Goal: Information Seeking & Learning: Understand process/instructions

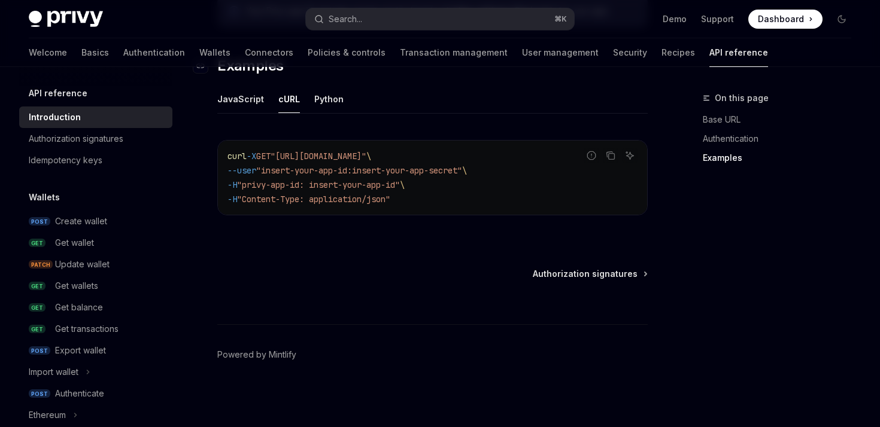
scroll to position [768, 0]
click at [455, 19] on button "Search... ⌘ K" at bounding box center [439, 19] width 267 height 22
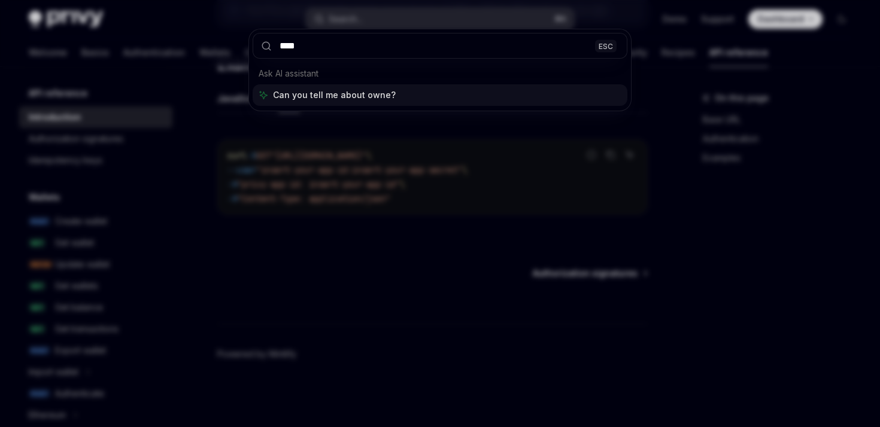
type input "*****"
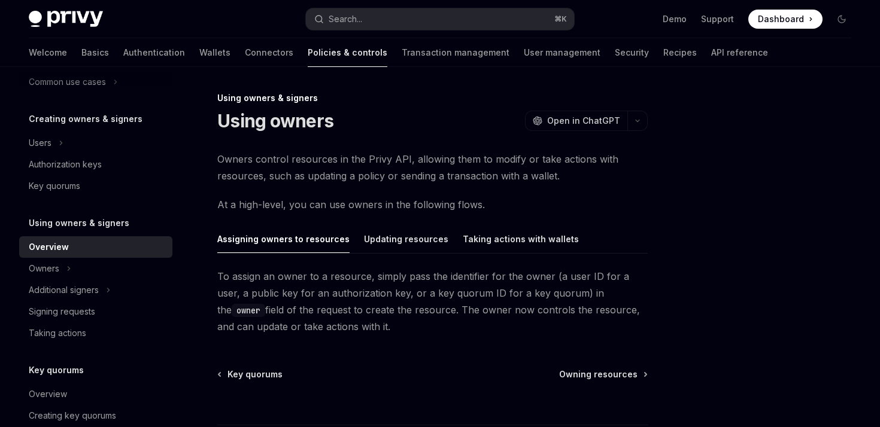
click at [312, 160] on span "Owners control resources in the Privy API, allowing them to modify or take acti…" at bounding box center [432, 168] width 430 height 34
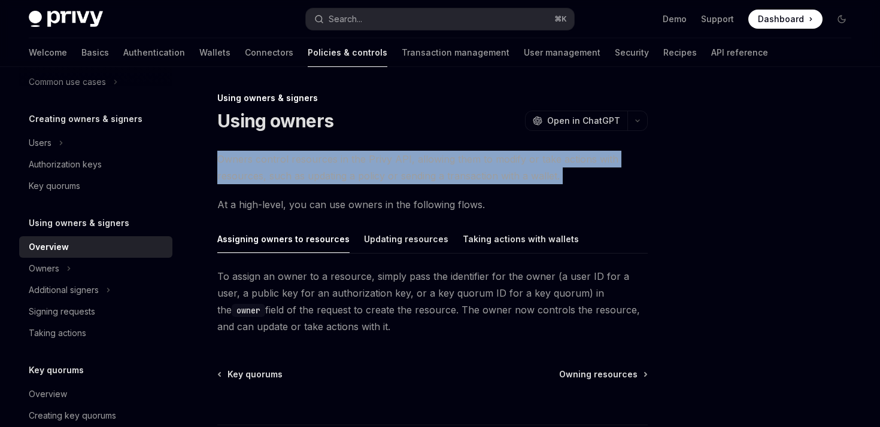
click at [312, 160] on span "Owners control resources in the Privy API, allowing them to modify or take acti…" at bounding box center [432, 168] width 430 height 34
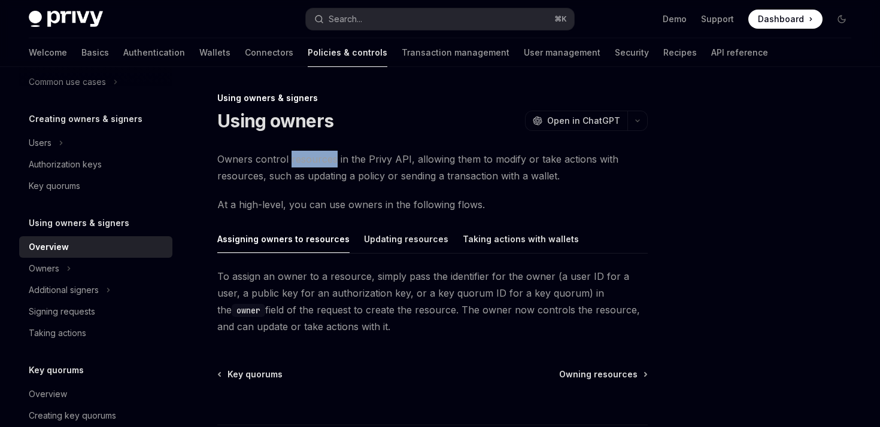
click at [312, 160] on span "Owners control resources in the Privy API, allowing them to modify or take acti…" at bounding box center [432, 168] width 430 height 34
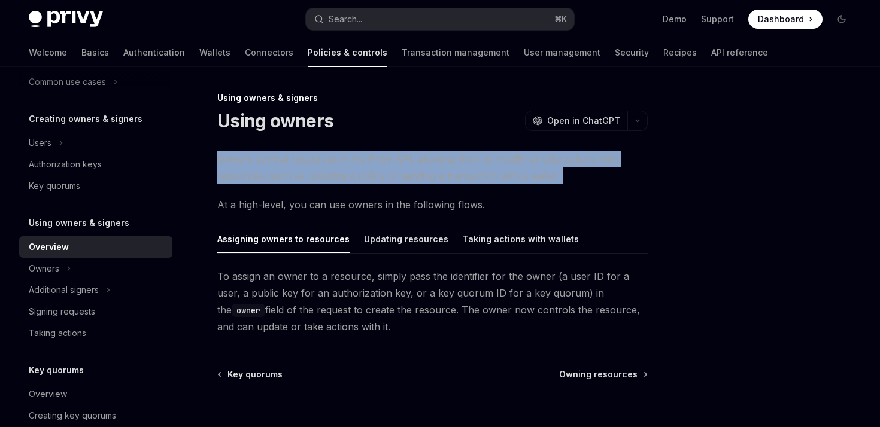
click at [312, 160] on span "Owners control resources in the Privy API, allowing them to modify or take acti…" at bounding box center [432, 168] width 430 height 34
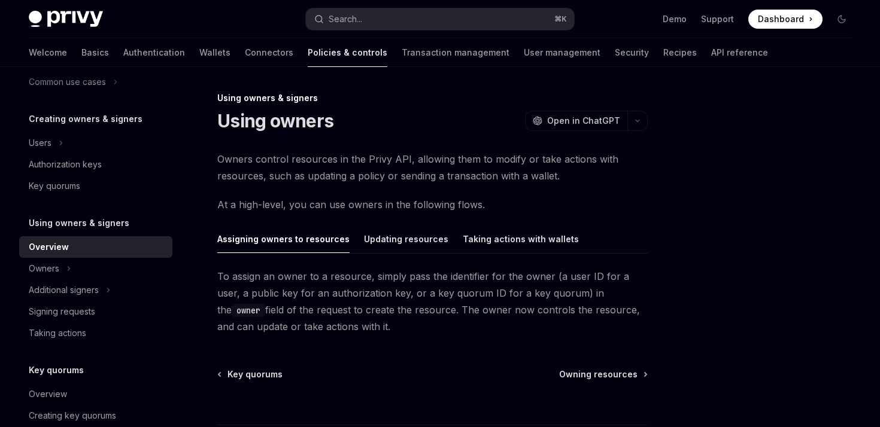
click at [294, 209] on span "At a high-level, you can use owners in the following flows." at bounding box center [432, 204] width 430 height 17
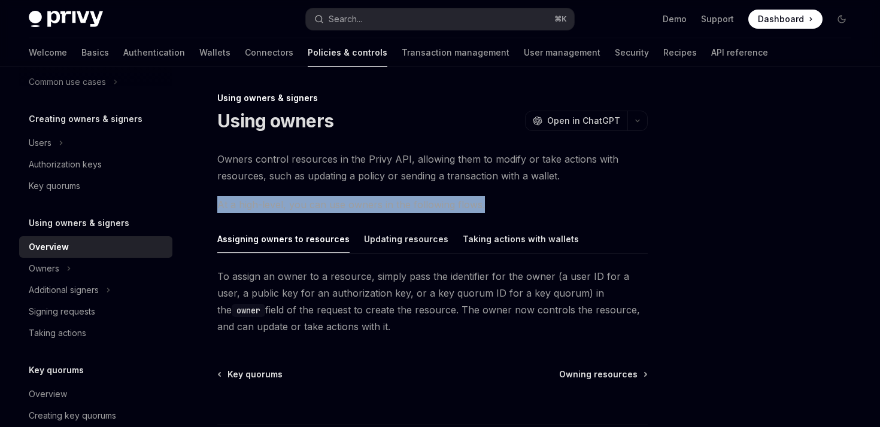
click at [294, 209] on span "At a high-level, you can use owners in the following flows." at bounding box center [432, 204] width 430 height 17
click at [327, 203] on span "At a high-level, you can use owners in the following flows." at bounding box center [432, 204] width 430 height 17
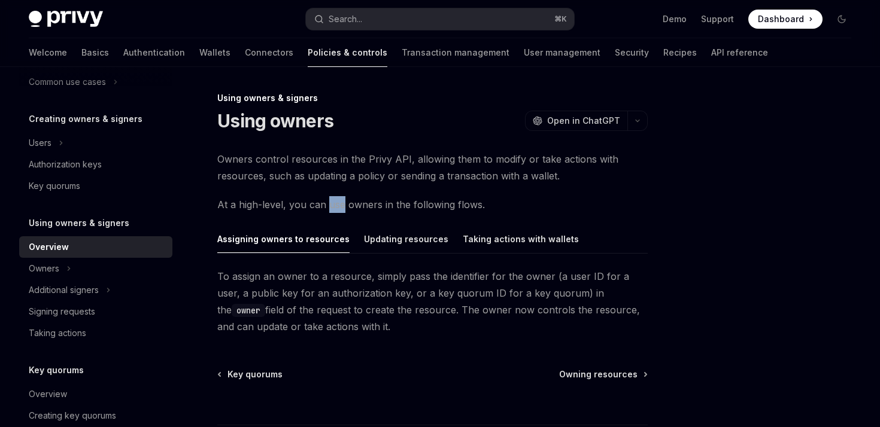
click at [327, 203] on span "At a high-level, you can use owners in the following flows." at bounding box center [432, 204] width 430 height 17
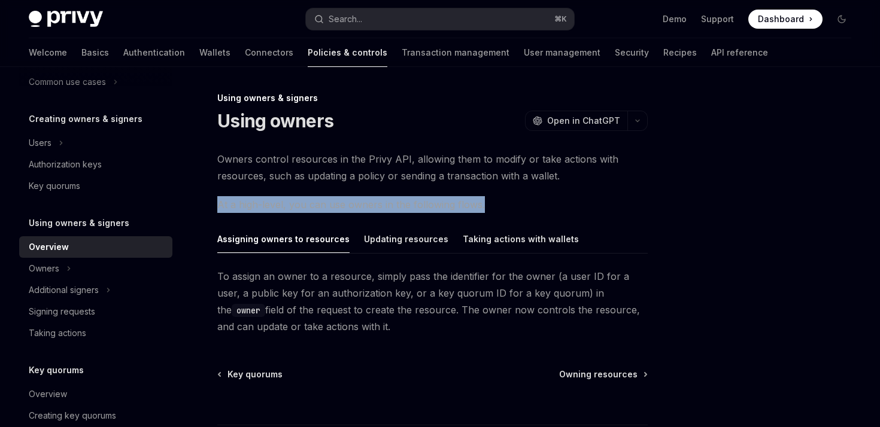
click at [327, 203] on span "At a high-level, you can use owners in the following flows." at bounding box center [432, 204] width 430 height 17
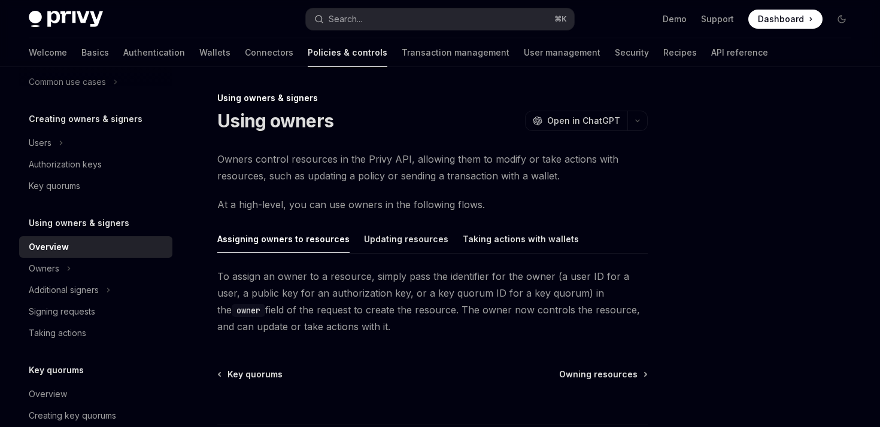
click at [294, 323] on span "To assign an owner to a resource, simply pass the identifier for the owner (a u…" at bounding box center [432, 301] width 430 height 67
click at [295, 286] on span "To assign an owner to a resource, simply pass the identifier for the owner (a u…" at bounding box center [432, 301] width 430 height 67
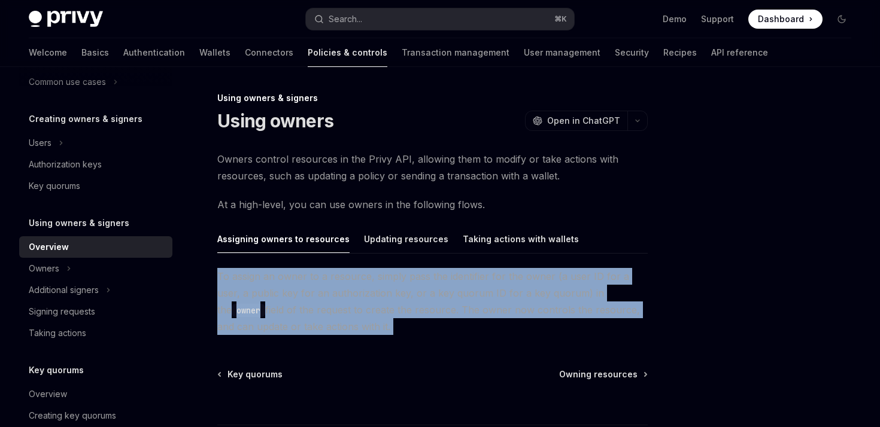
click at [295, 286] on span "To assign an owner to a resource, simply pass the identifier for the owner (a u…" at bounding box center [432, 301] width 430 height 67
click at [334, 286] on span "To assign an owner to a resource, simply pass the identifier for the owner (a u…" at bounding box center [432, 301] width 430 height 67
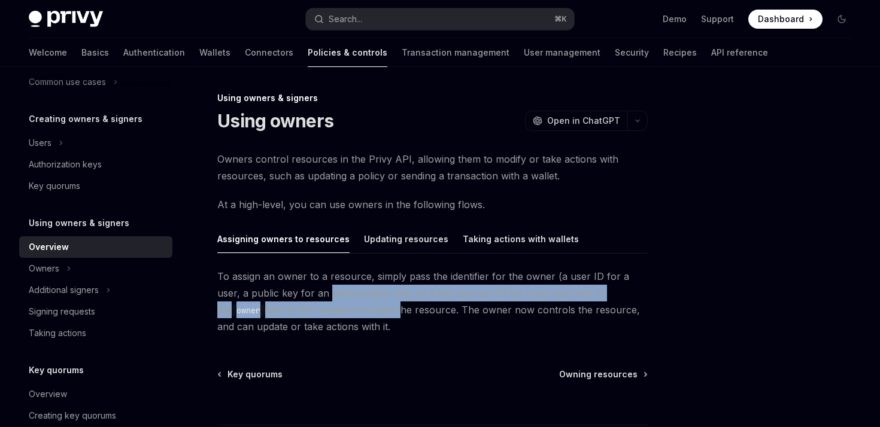
drag, startPoint x: 334, startPoint y: 286, endPoint x: 324, endPoint y: 310, distance: 26.2
click at [324, 309] on span "To assign an owner to a resource, simply pass the identifier for the owner (a u…" at bounding box center [432, 301] width 430 height 67
click at [324, 310] on span "To assign an owner to a resource, simply pass the identifier for the owner (a u…" at bounding box center [432, 301] width 430 height 67
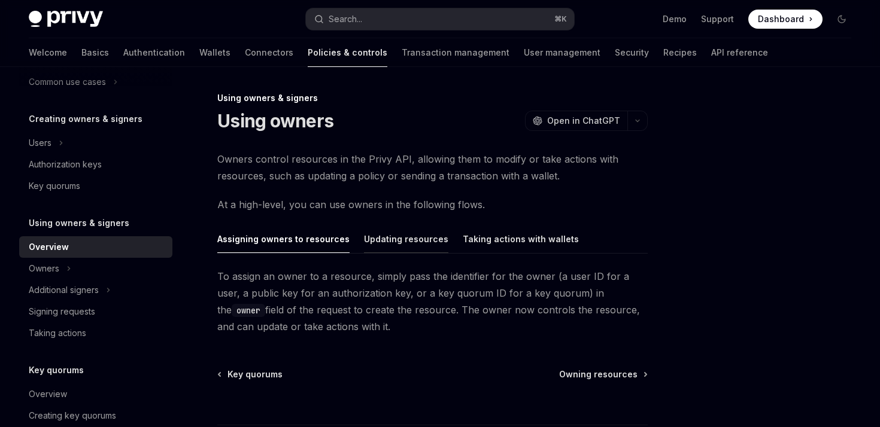
click at [388, 239] on div "Updating resources" at bounding box center [406, 239] width 84 height 28
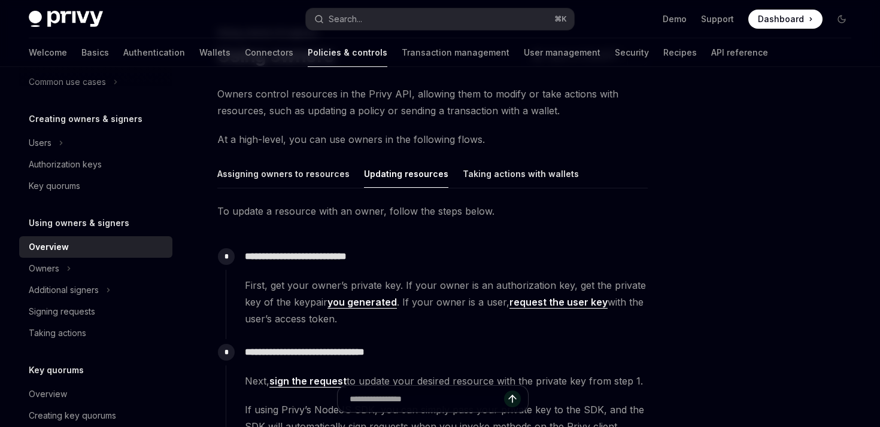
scroll to position [75, 0]
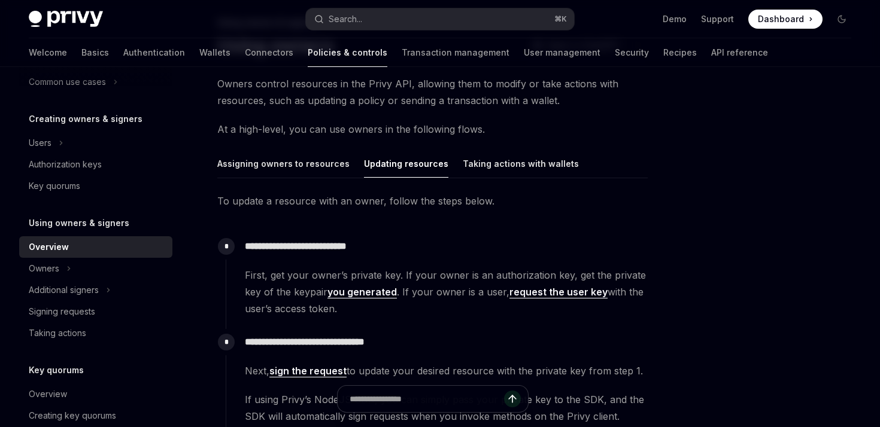
click at [490, 285] on span "First, get your owner’s private key. If your owner is an authorization key, get…" at bounding box center [446, 292] width 402 height 50
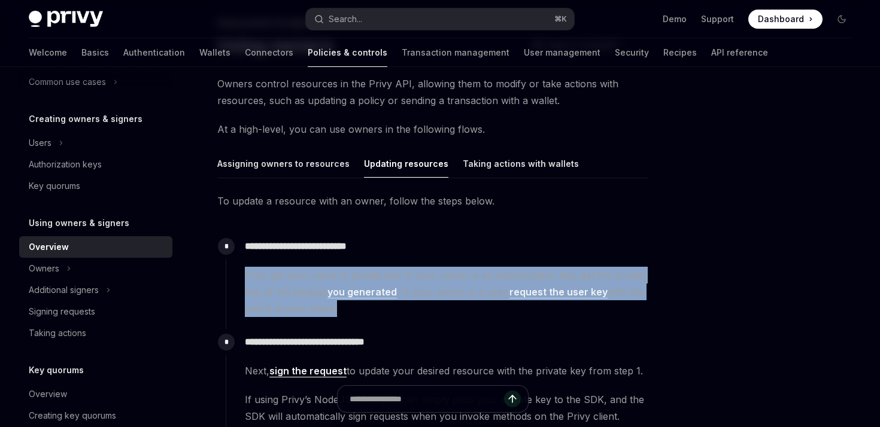
click at [490, 285] on span "First, get your owner’s private key. If your owner is an authorization key, get…" at bounding box center [446, 292] width 402 height 50
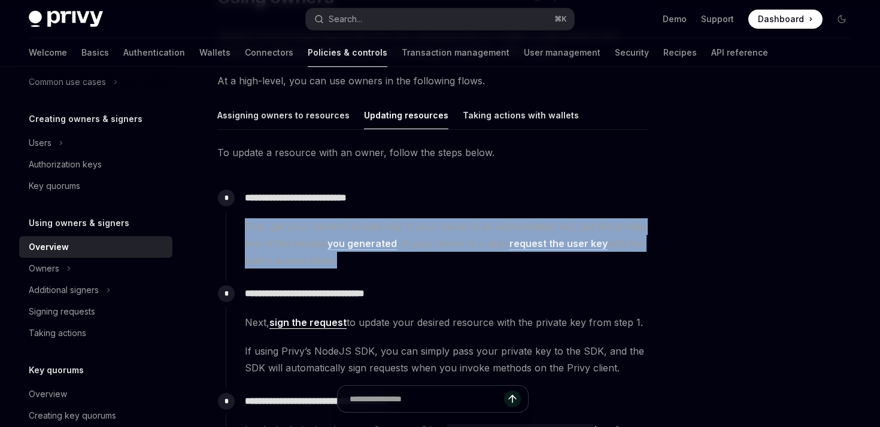
scroll to position [126, 0]
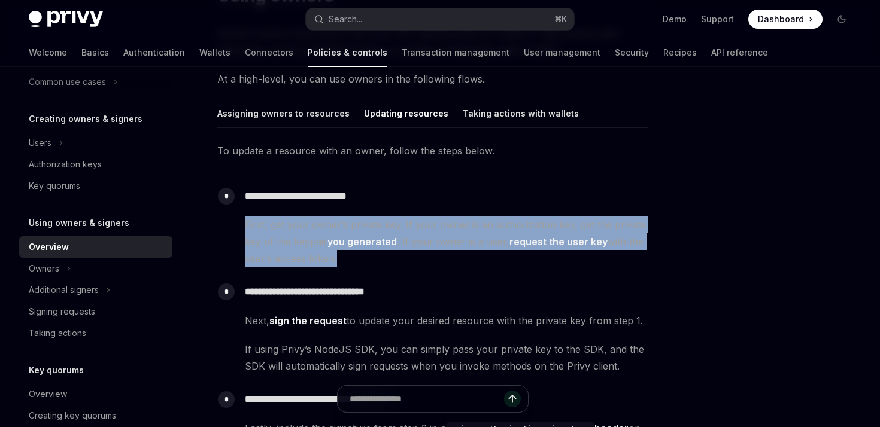
click at [301, 238] on span "First, get your owner’s private key. If your owner is an authorization key, get…" at bounding box center [446, 242] width 402 height 50
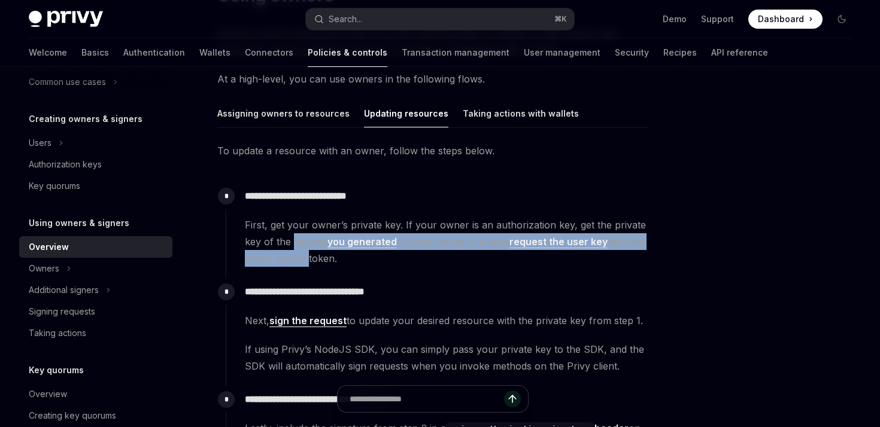
drag, startPoint x: 301, startPoint y: 238, endPoint x: 296, endPoint y: 260, distance: 22.6
click at [296, 260] on span "First, get your owner’s private key. If your owner is an authorization key, get…" at bounding box center [446, 242] width 402 height 50
click at [490, 247] on span "First, get your owner’s private key. If your owner is an authorization key, get…" at bounding box center [446, 242] width 402 height 50
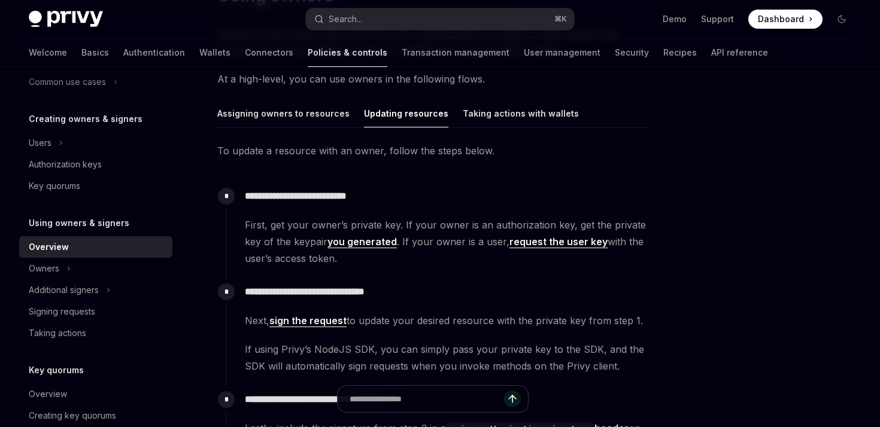
click at [369, 288] on p "**********" at bounding box center [446, 292] width 402 height 17
click at [382, 316] on span "Next, sign the request to update your desired resource with the private key fro…" at bounding box center [446, 320] width 402 height 17
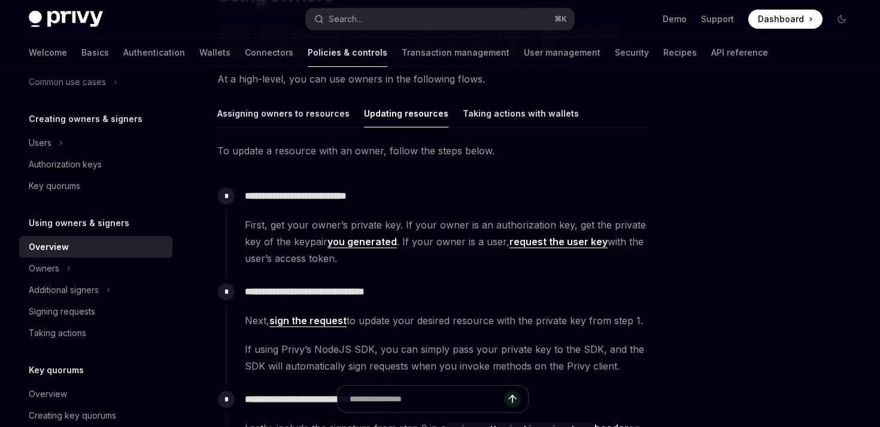
click at [438, 320] on span "Next, sign the request to update your desired resource with the private key fro…" at bounding box center [446, 320] width 402 height 17
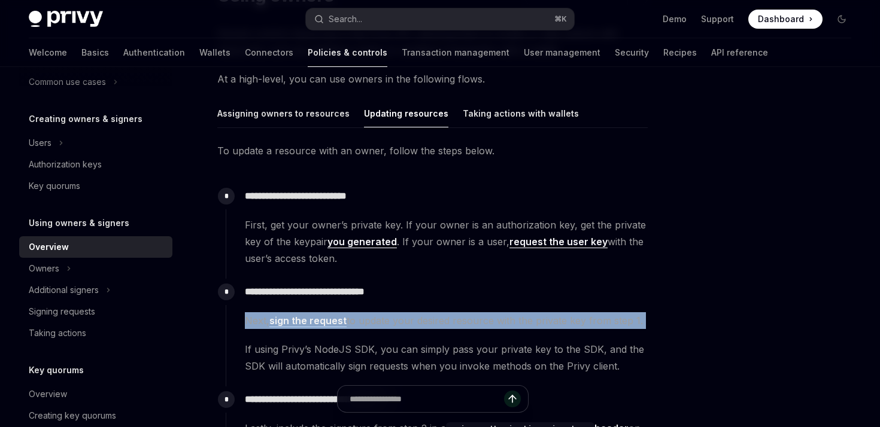
click at [438, 320] on span "Next, sign the request to update your desired resource with the private key fro…" at bounding box center [446, 320] width 402 height 17
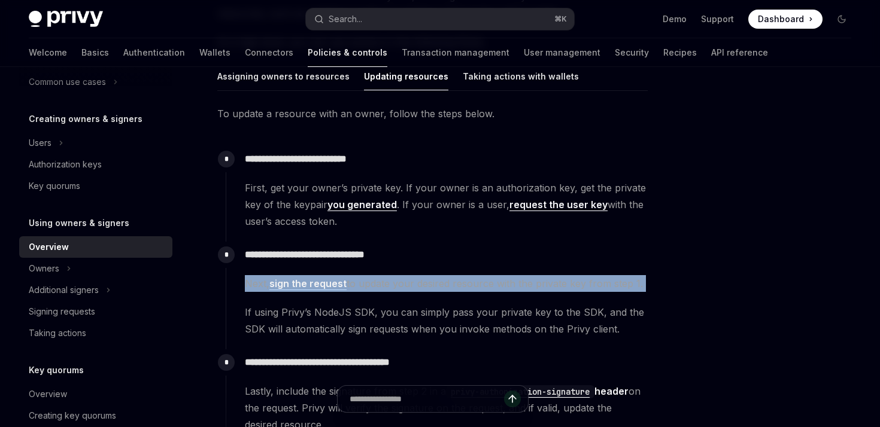
scroll to position [163, 0]
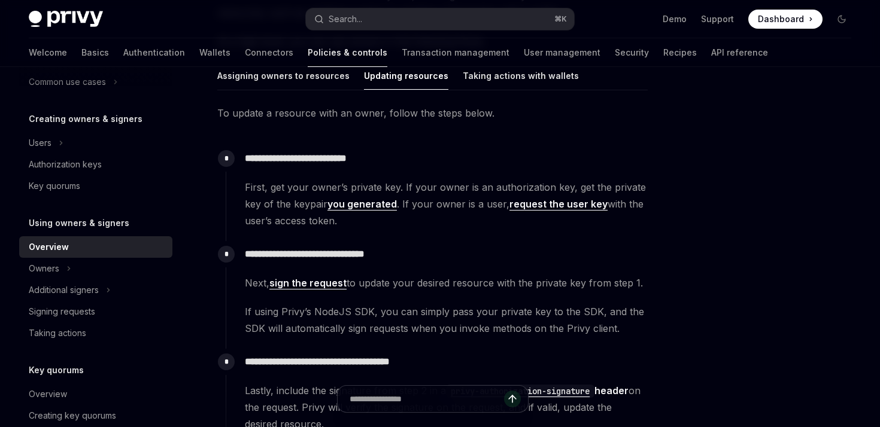
click at [438, 320] on span "If using Privy’s NodeJS SDK, you can simply pass your private key to the SDK, a…" at bounding box center [446, 320] width 402 height 34
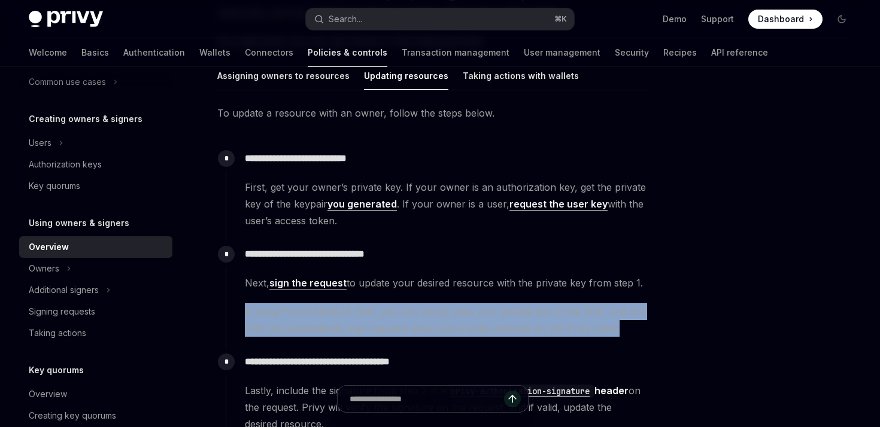
click at [438, 320] on span "If using Privy’s NodeJS SDK, you can simply pass your private key to the SDK, a…" at bounding box center [446, 320] width 402 height 34
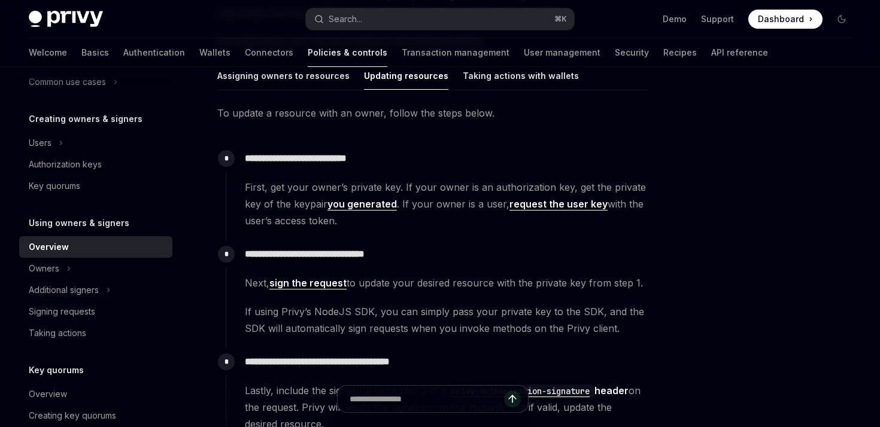
click at [445, 273] on div "**********" at bounding box center [437, 289] width 422 height 96
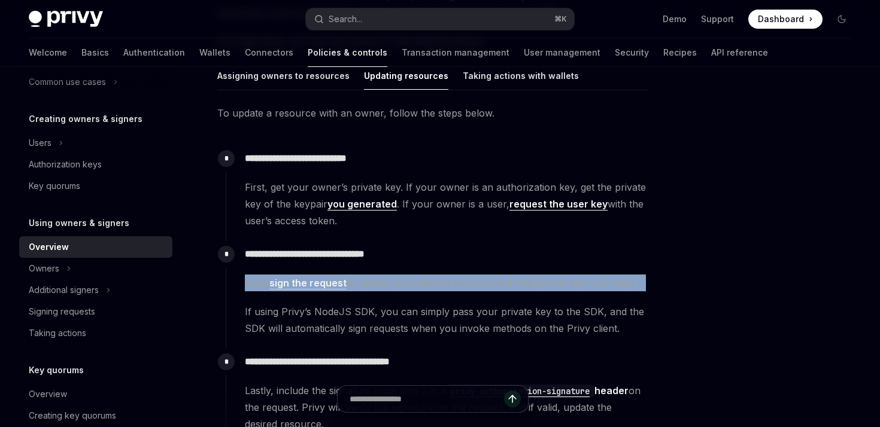
click at [445, 273] on div "**********" at bounding box center [437, 289] width 422 height 96
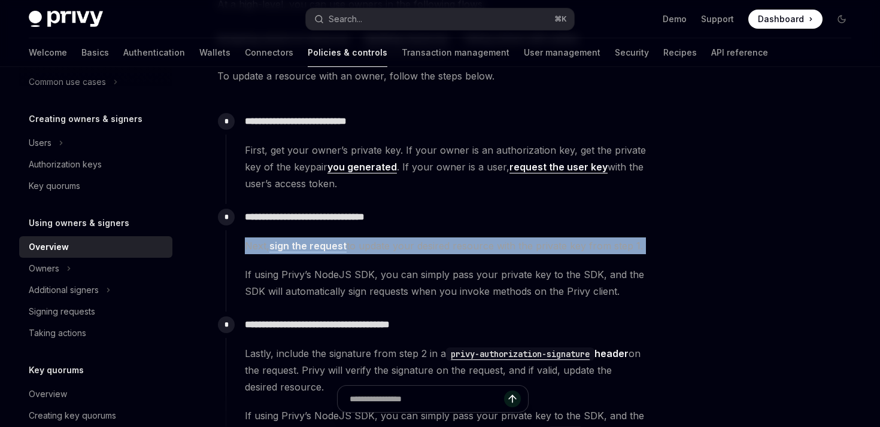
scroll to position [223, 0]
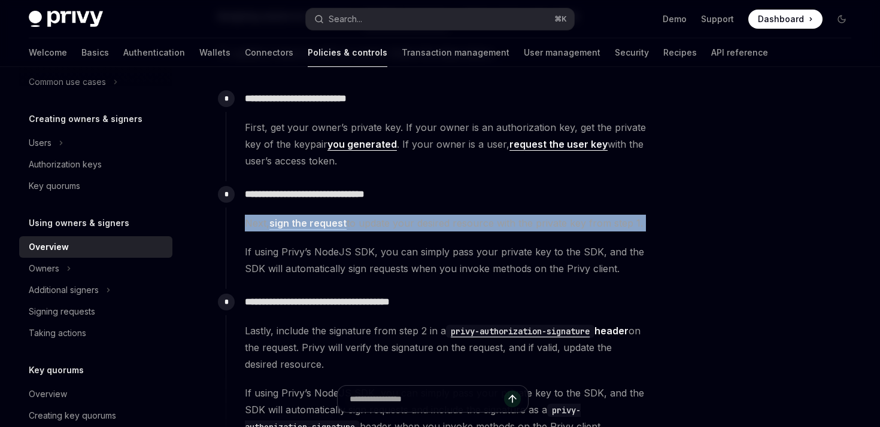
click at [423, 240] on div "Next, sign the request to update your desired resource with the private key fro…" at bounding box center [446, 246] width 402 height 62
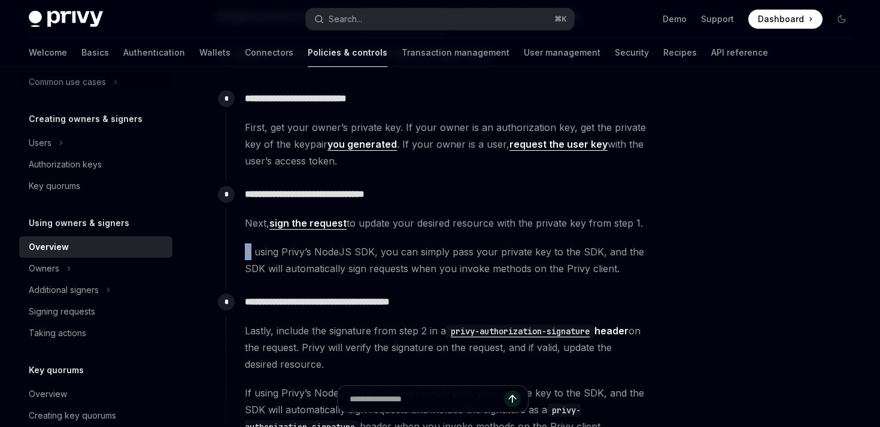
click at [423, 240] on div "Next, sign the request to update your desired resource with the private key fro…" at bounding box center [446, 246] width 402 height 62
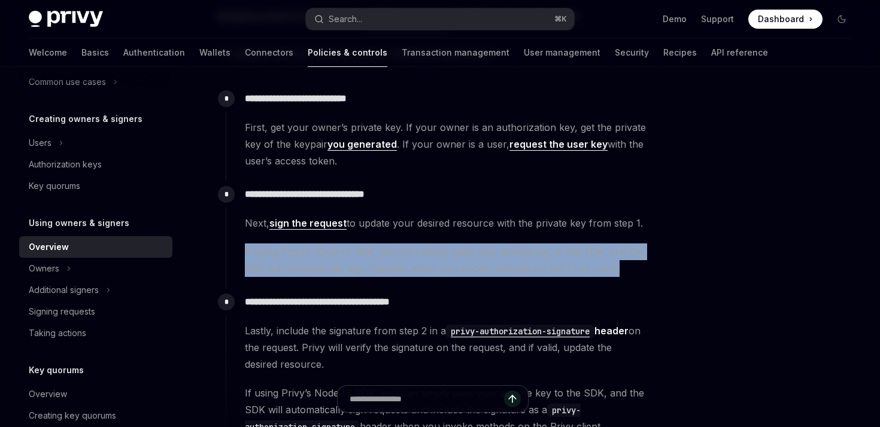
click at [423, 240] on div "Next, sign the request to update your desired resource with the private key fro…" at bounding box center [446, 246] width 402 height 62
click at [423, 266] on span "If using Privy’s NodeJS SDK, you can simply pass your private key to the SDK, a…" at bounding box center [446, 261] width 402 height 34
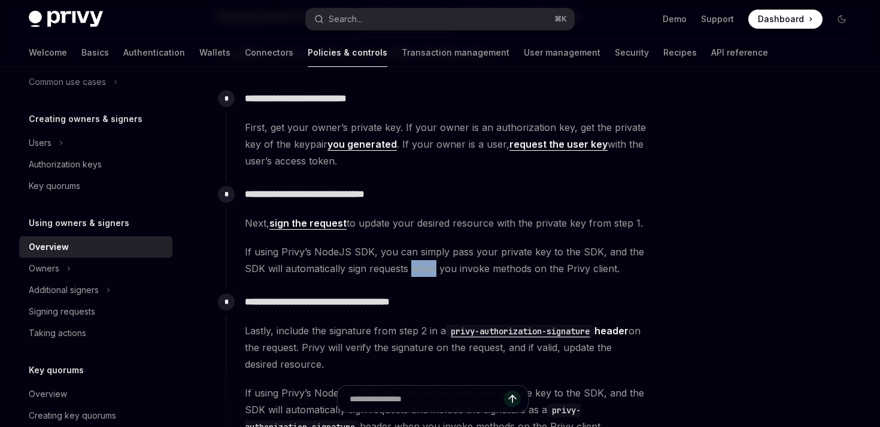
click at [423, 266] on span "If using Privy’s NodeJS SDK, you can simply pass your private key to the SDK, a…" at bounding box center [446, 261] width 402 height 34
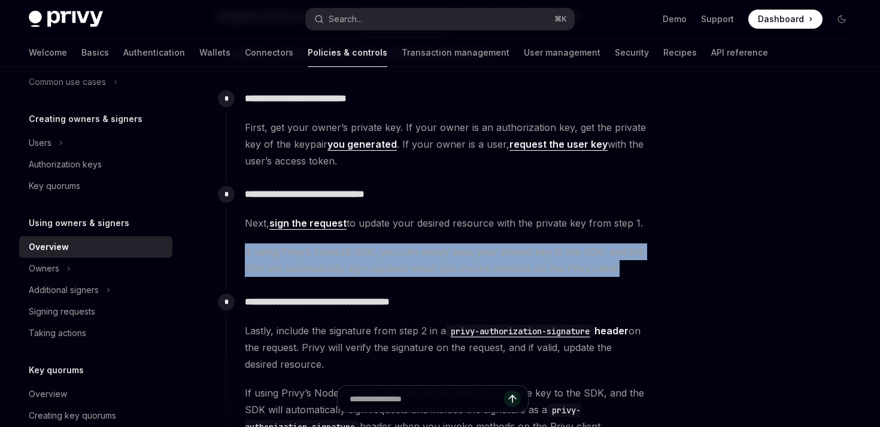
click at [423, 266] on span "If using Privy’s NodeJS SDK, you can simply pass your private key to the SDK, a…" at bounding box center [446, 261] width 402 height 34
click at [423, 264] on span "If using Privy’s NodeJS SDK, you can simply pass your private key to the SDK, a…" at bounding box center [446, 261] width 402 height 34
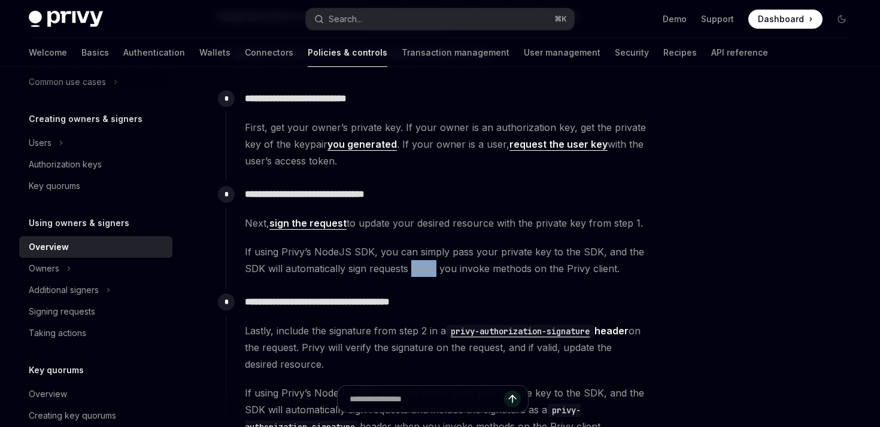
click at [423, 264] on span "If using Privy’s NodeJS SDK, you can simply pass your private key to the SDK, a…" at bounding box center [446, 261] width 402 height 34
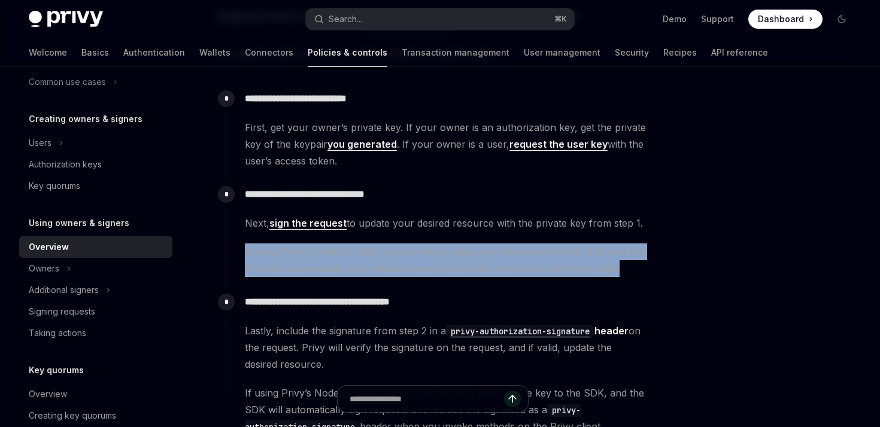
click at [423, 264] on span "If using Privy’s NodeJS SDK, you can simply pass your private key to the SDK, a…" at bounding box center [446, 261] width 402 height 34
click at [339, 243] on div "Next, sign the request to update your desired resource with the private key fro…" at bounding box center [446, 246] width 402 height 62
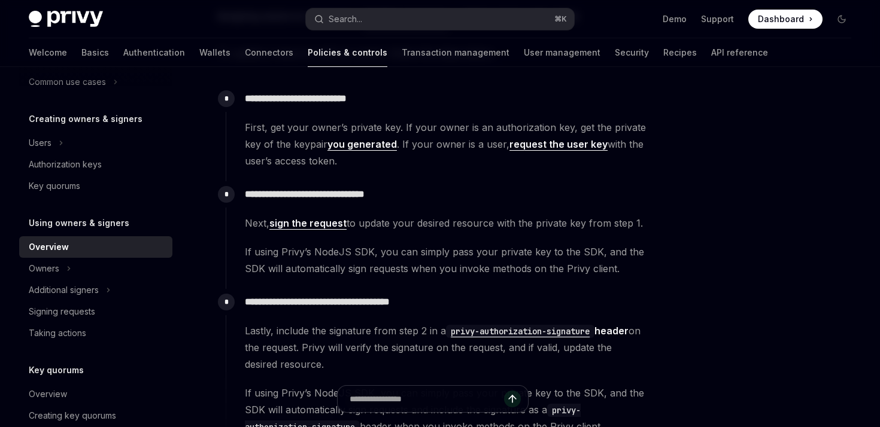
click at [253, 227] on span "Next, sign the request to update your desired resource with the private key fro…" at bounding box center [446, 223] width 402 height 17
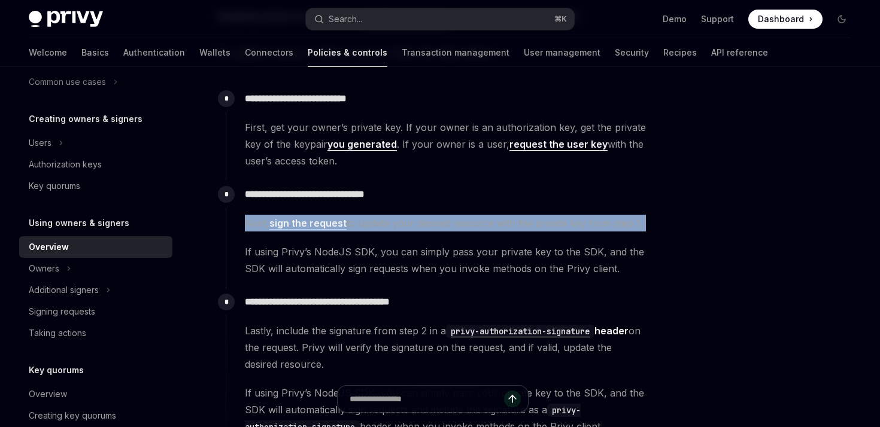
click at [253, 227] on span "Next, sign the request to update your desired resource with the private key fro…" at bounding box center [446, 223] width 402 height 17
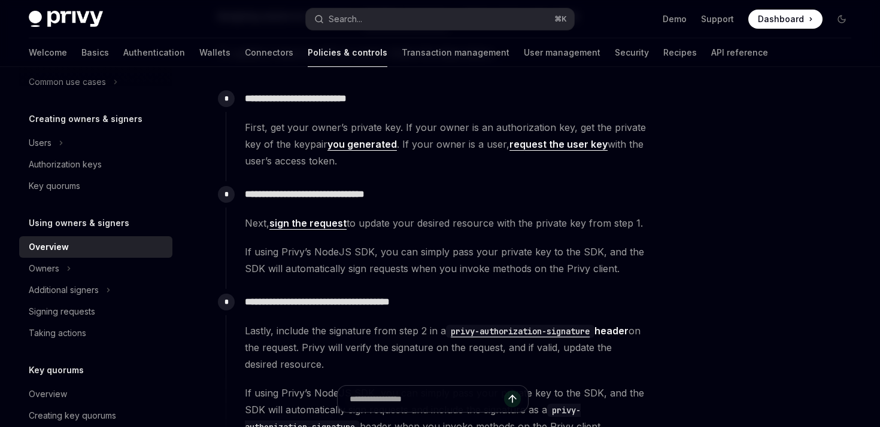
click at [279, 267] on span "If using Privy’s NodeJS SDK, you can simply pass your private key to the SDK, a…" at bounding box center [446, 261] width 402 height 34
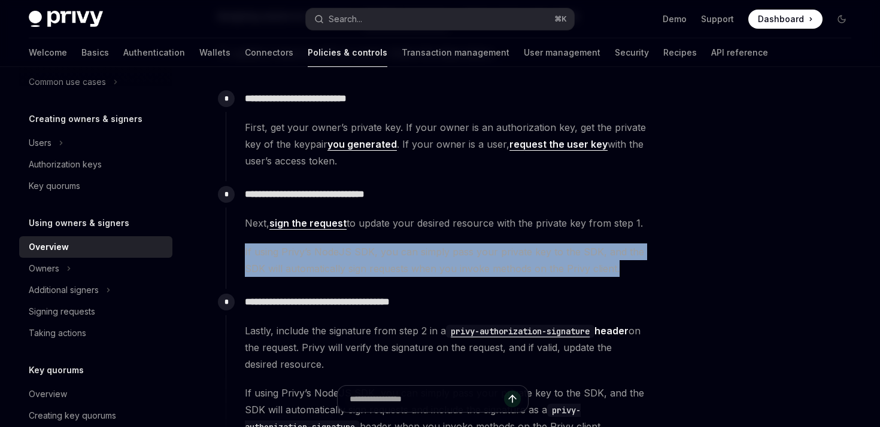
click at [279, 267] on span "If using Privy’s NodeJS SDK, you can simply pass your private key to the SDK, a…" at bounding box center [446, 261] width 402 height 34
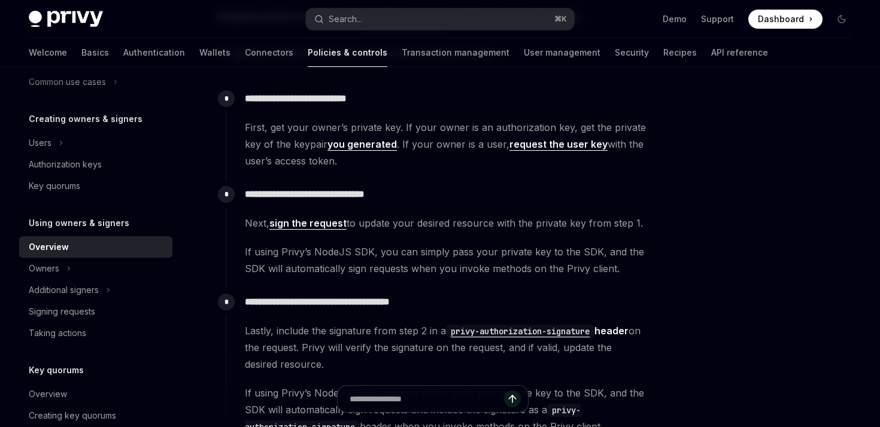
click at [254, 224] on span "Next, sign the request to update your desired resource with the private key fro…" at bounding box center [446, 223] width 402 height 17
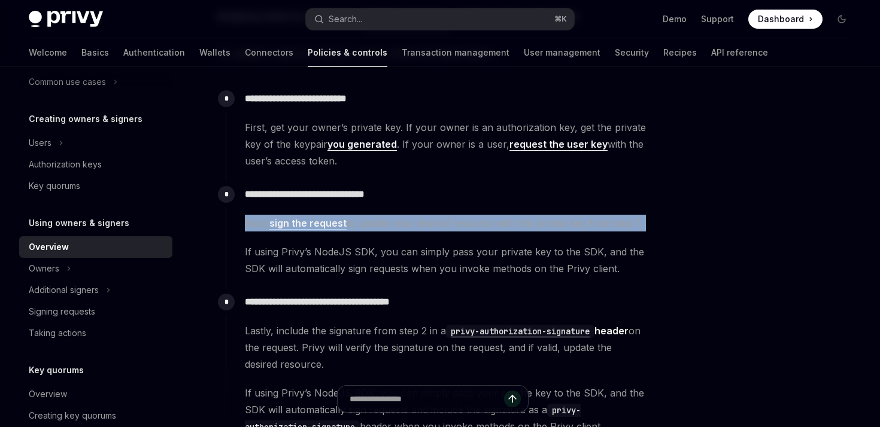
click at [254, 224] on span "Next, sign the request to update your desired resource with the private key fro…" at bounding box center [446, 223] width 402 height 17
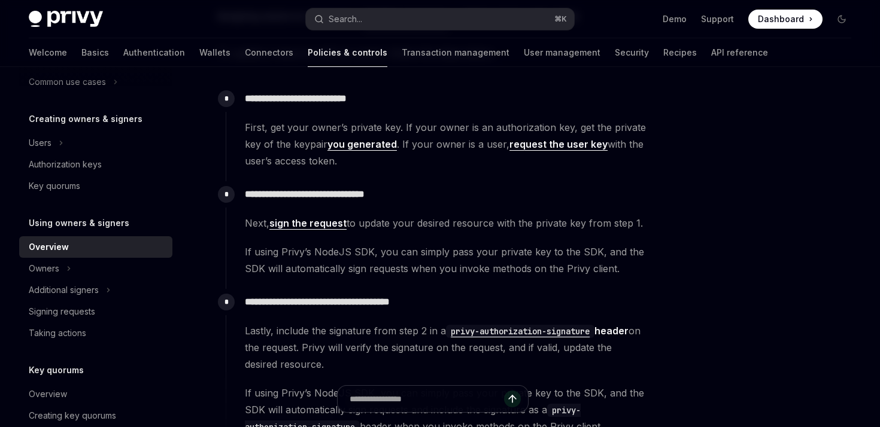
click at [283, 257] on span "If using Privy’s NodeJS SDK, you can simply pass your private key to the SDK, a…" at bounding box center [446, 261] width 402 height 34
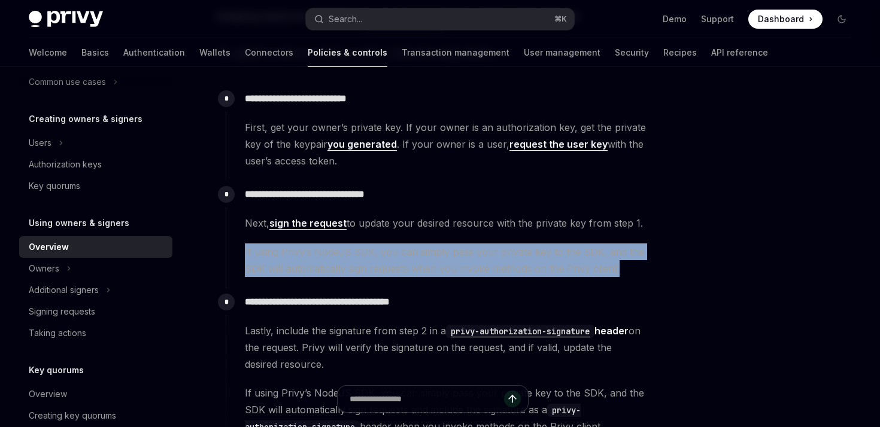
click at [283, 257] on span "If using Privy’s NodeJS SDK, you can simply pass your private key to the SDK, a…" at bounding box center [446, 261] width 402 height 34
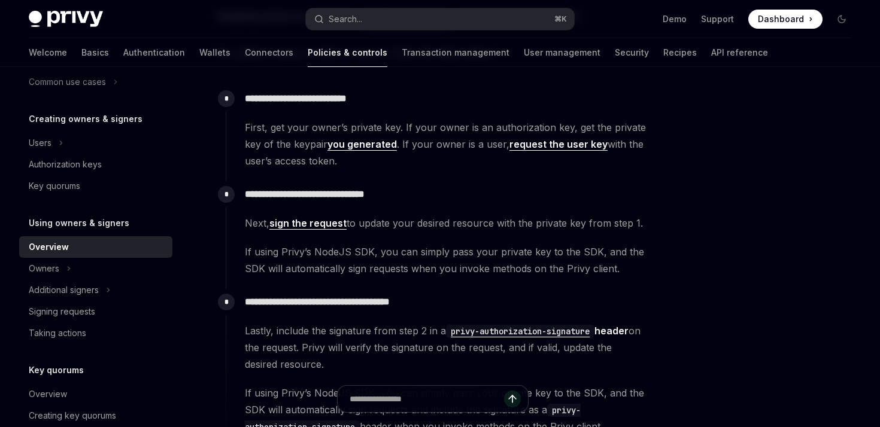
click at [374, 212] on div "**********" at bounding box center [437, 229] width 422 height 96
click at [370, 227] on span "Next, sign the request to update your desired resource with the private key fro…" at bounding box center [446, 223] width 402 height 17
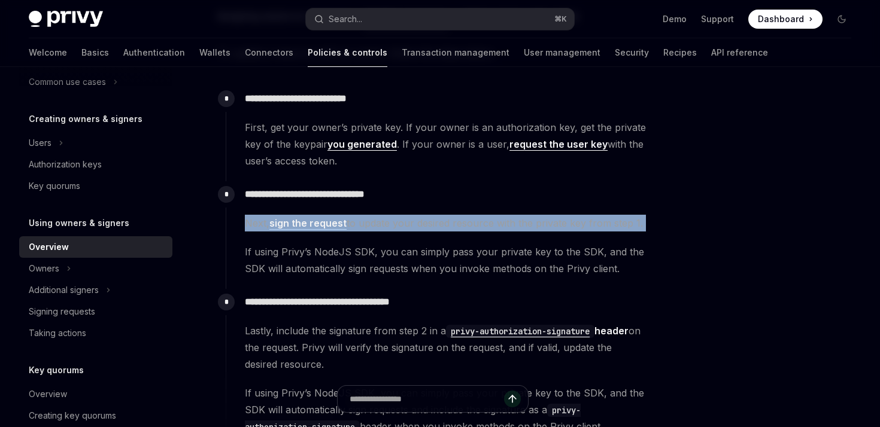
click at [370, 227] on span "Next, sign the request to update your desired resource with the private key fro…" at bounding box center [446, 223] width 402 height 17
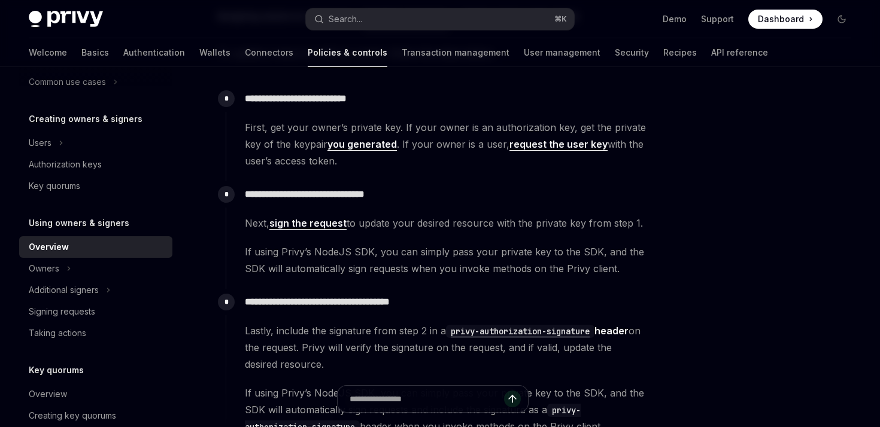
click at [369, 255] on span "If using Privy’s NodeJS SDK, you can simply pass your private key to the SDK, a…" at bounding box center [446, 261] width 402 height 34
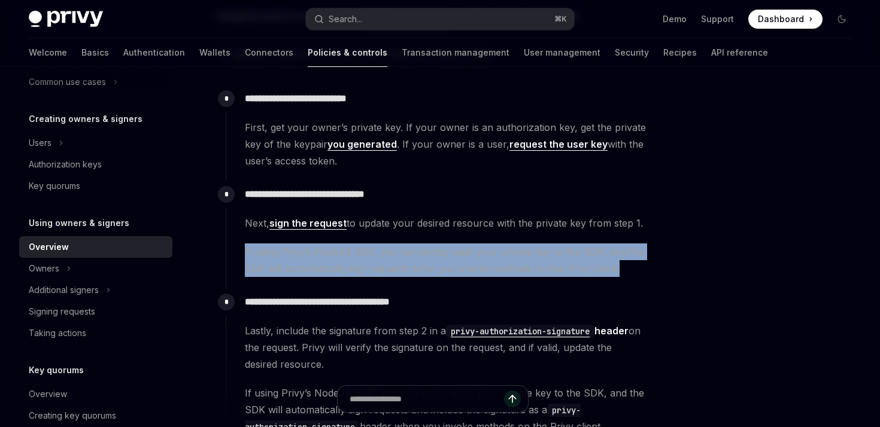
click at [369, 255] on span "If using Privy’s NodeJS SDK, you can simply pass your private key to the SDK, a…" at bounding box center [446, 261] width 402 height 34
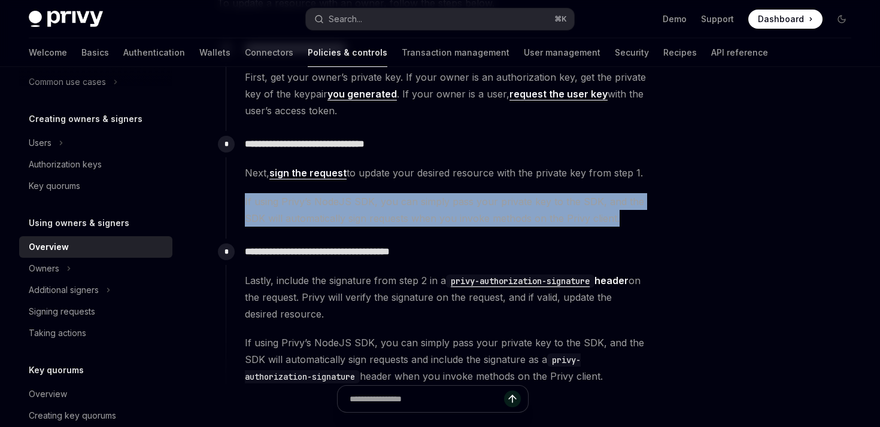
scroll to position [281, 0]
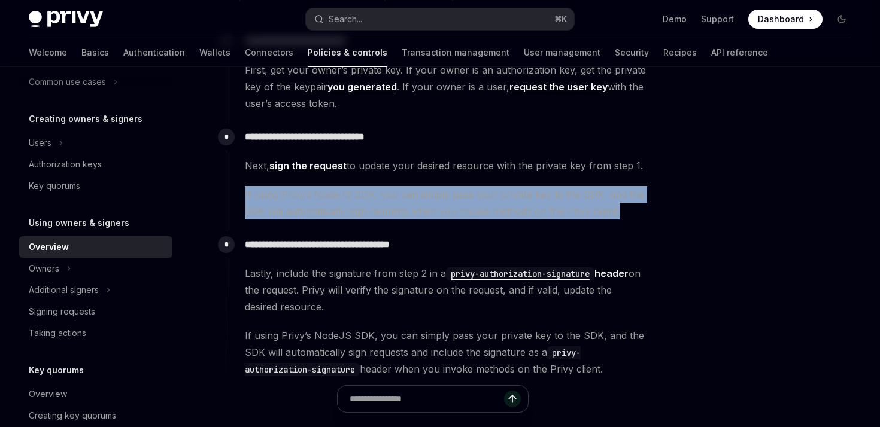
click at [380, 199] on span "If using Privy’s NodeJS SDK, you can simply pass your private key to the SDK, a…" at bounding box center [446, 203] width 402 height 34
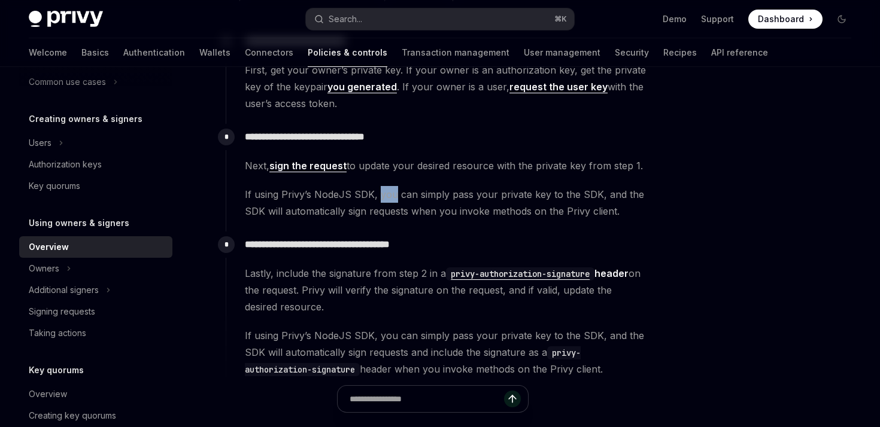
click at [380, 199] on span "If using Privy’s NodeJS SDK, you can simply pass your private key to the SDK, a…" at bounding box center [446, 203] width 402 height 34
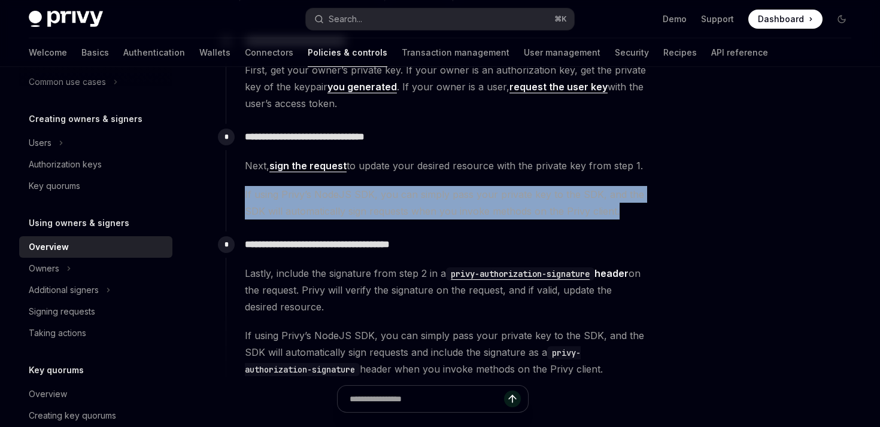
click at [380, 199] on span "If using Privy’s NodeJS SDK, you can simply pass your private key to the SDK, a…" at bounding box center [446, 203] width 402 height 34
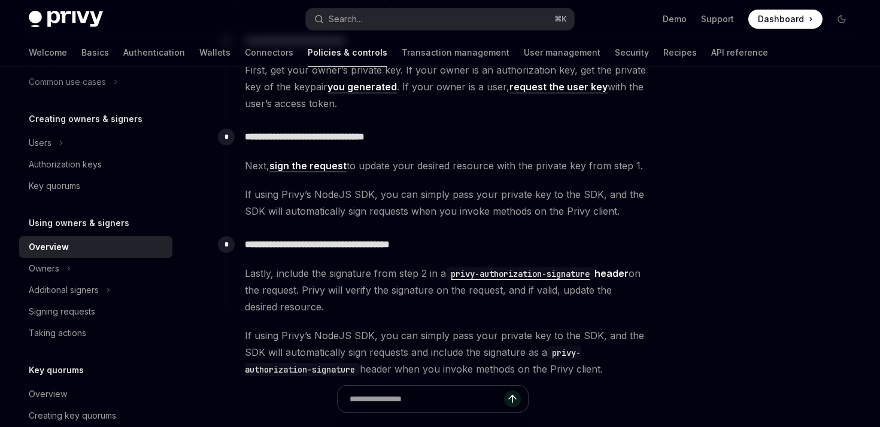
click at [379, 166] on span "Next, sign the request to update your desired resource with the private key fro…" at bounding box center [446, 165] width 402 height 17
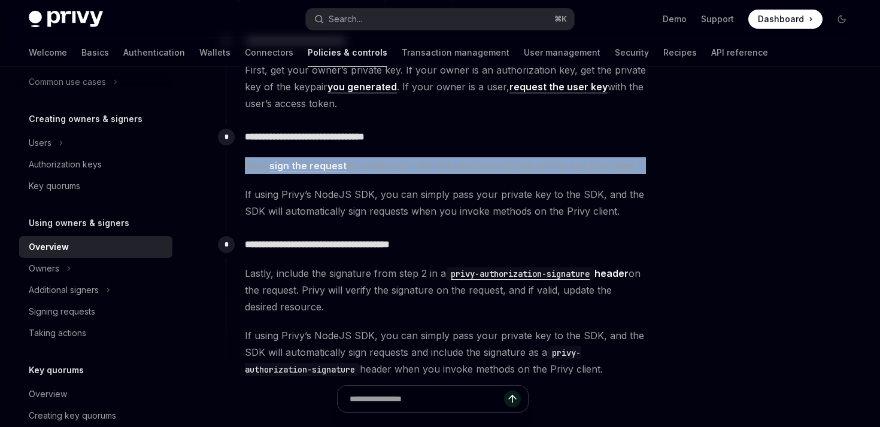
click at [379, 166] on span "Next, sign the request to update your desired resource with the private key fro…" at bounding box center [446, 165] width 402 height 17
click at [455, 168] on span "Next, sign the request to update your desired resource with the private key fro…" at bounding box center [446, 165] width 402 height 17
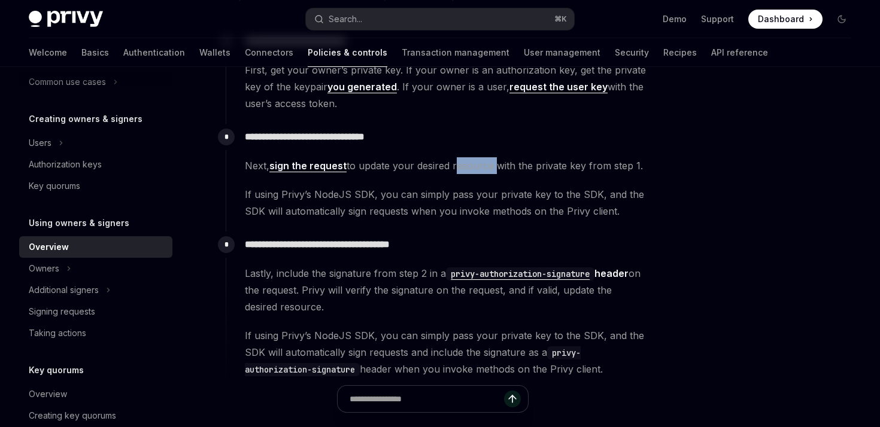
click at [455, 168] on span "Next, sign the request to update your desired resource with the private key fro…" at bounding box center [446, 165] width 402 height 17
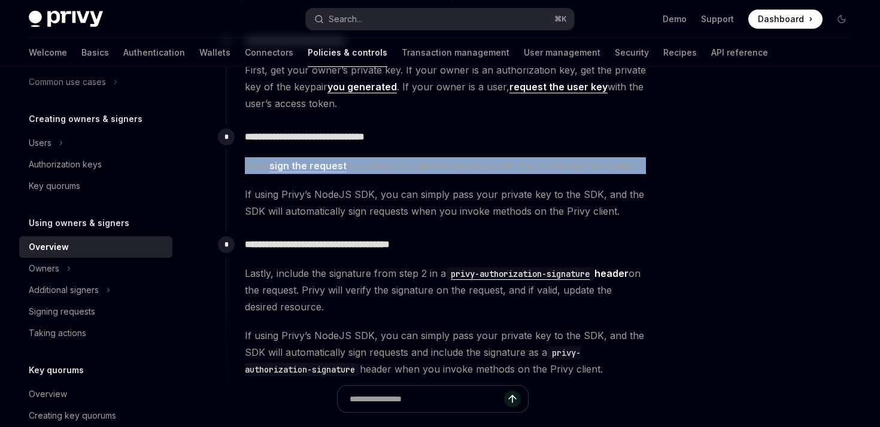
click at [455, 168] on span "Next, sign the request to update your desired resource with the private key fro…" at bounding box center [446, 165] width 402 height 17
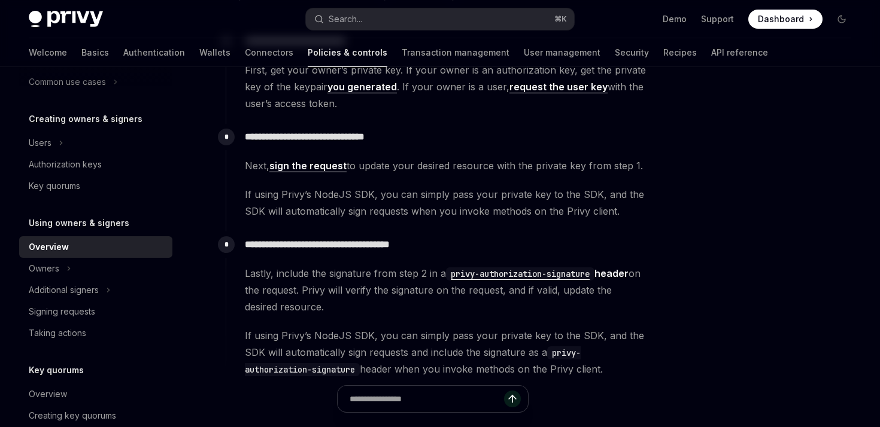
click at [454, 215] on span "If using Privy’s NodeJS SDK, you can simply pass your private key to the SDK, a…" at bounding box center [446, 203] width 402 height 34
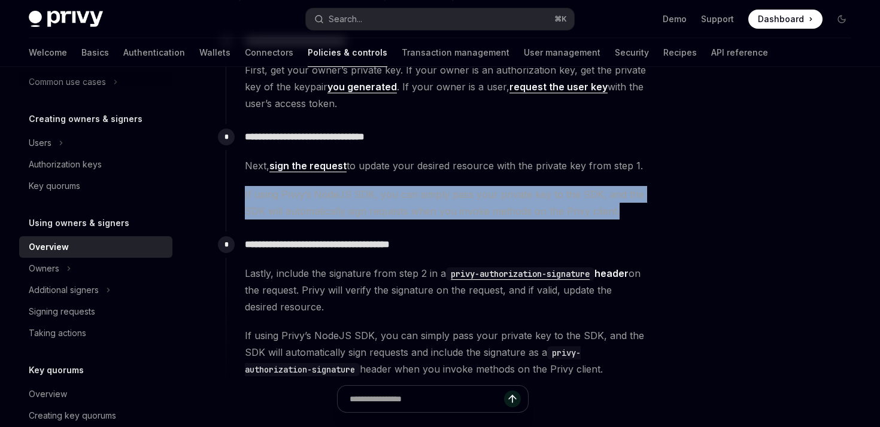
click at [454, 215] on span "If using Privy’s NodeJS SDK, you can simply pass your private key to the SDK, a…" at bounding box center [446, 203] width 402 height 34
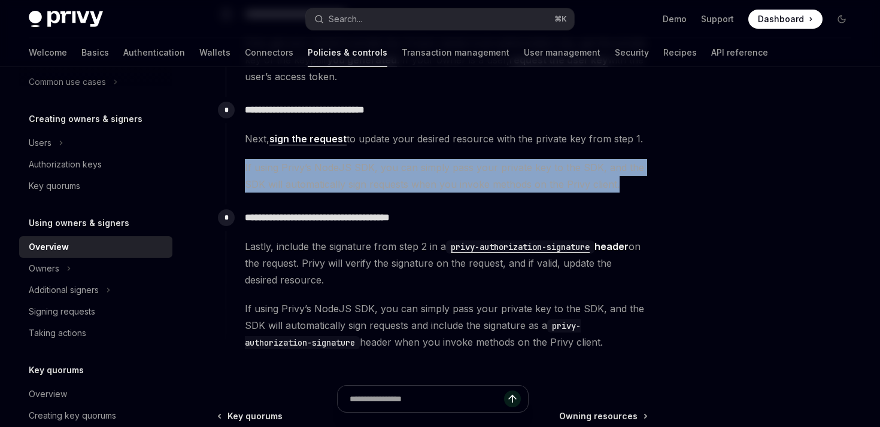
scroll to position [310, 0]
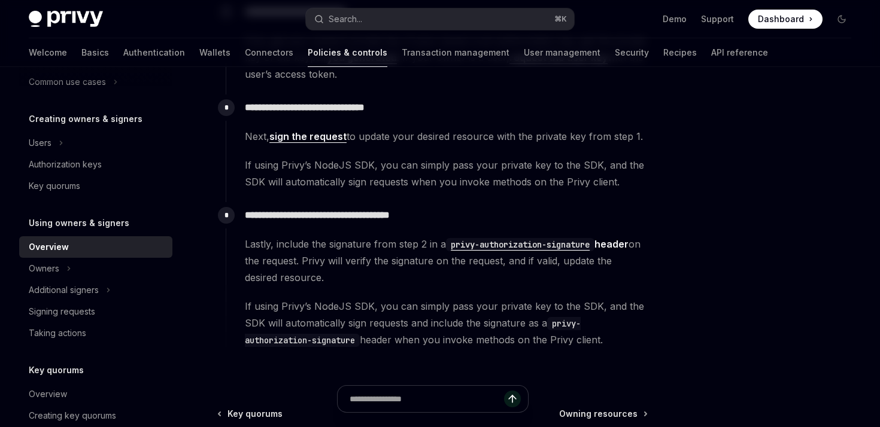
click at [387, 141] on span "Next, sign the request to update your desired resource with the private key fro…" at bounding box center [446, 136] width 402 height 17
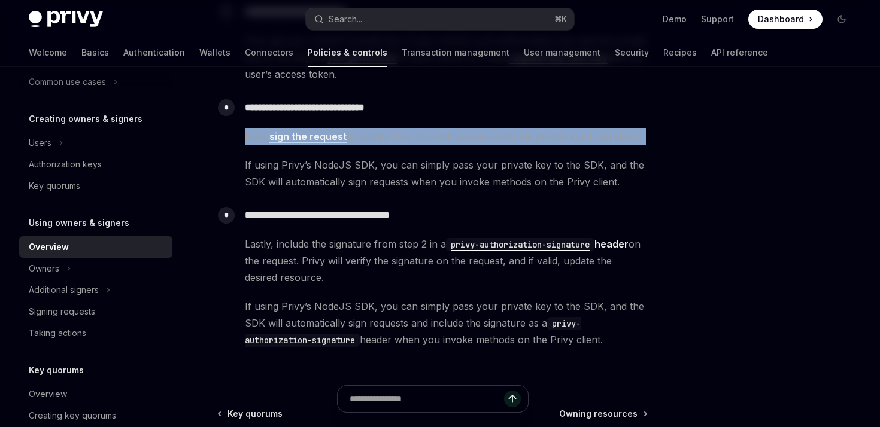
click at [387, 141] on span "Next, sign the request to update your desired resource with the private key fro…" at bounding box center [446, 136] width 402 height 17
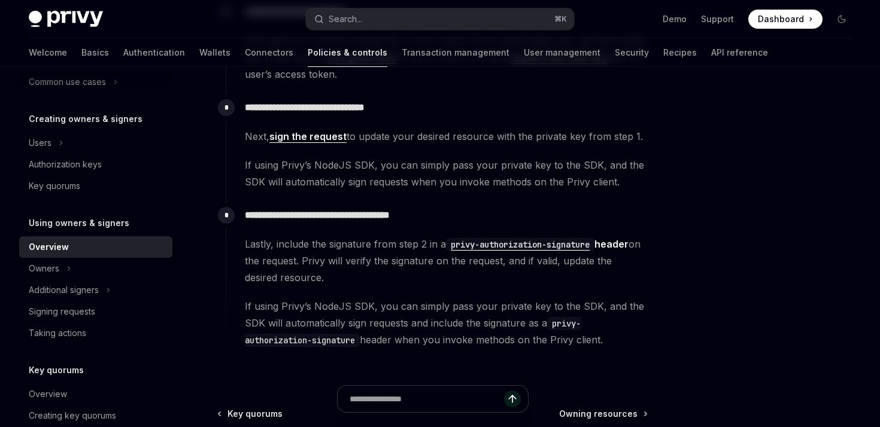
click at [387, 170] on span "If using Privy’s NodeJS SDK, you can simply pass your private key to the SDK, a…" at bounding box center [446, 174] width 402 height 34
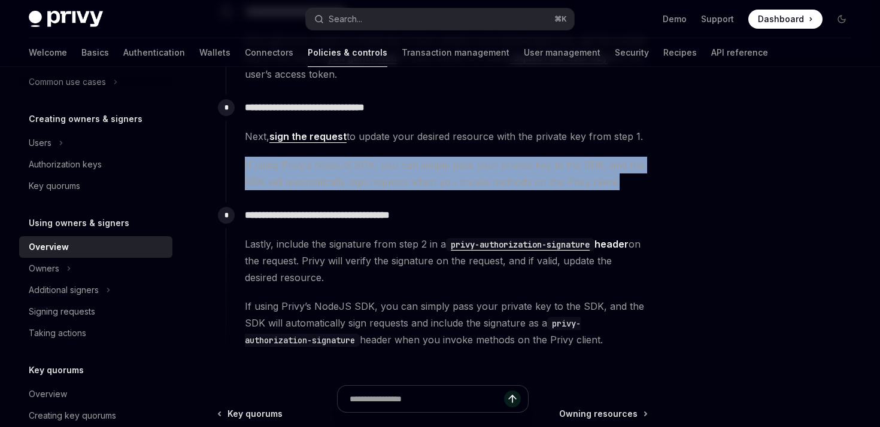
click at [387, 170] on span "If using Privy’s NodeJS SDK, you can simply pass your private key to the SDK, a…" at bounding box center [446, 174] width 402 height 34
click at [395, 150] on div "Next, sign the request to update your desired resource with the private key fro…" at bounding box center [446, 159] width 402 height 62
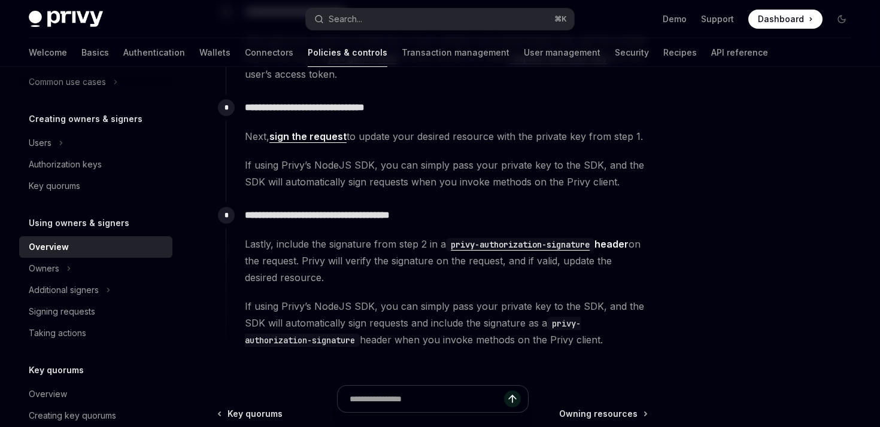
click at [400, 130] on span "Next, sign the request to update your desired resource with the private key fro…" at bounding box center [446, 136] width 402 height 17
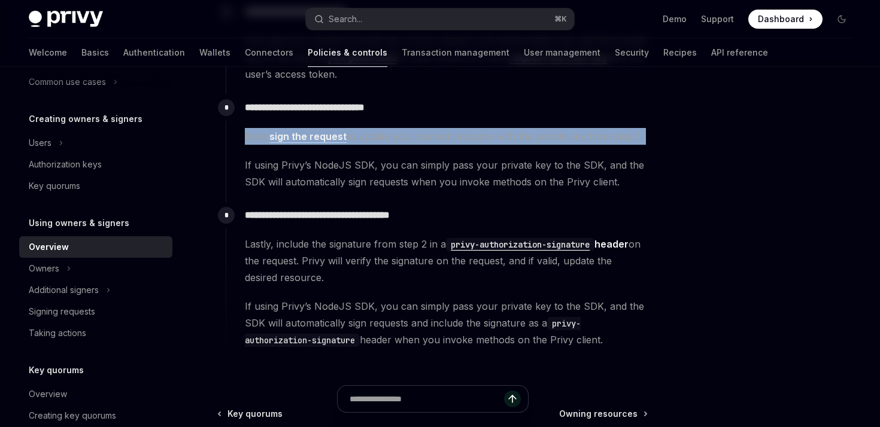
click at [400, 130] on span "Next, sign the request to update your desired resource with the private key fro…" at bounding box center [446, 136] width 402 height 17
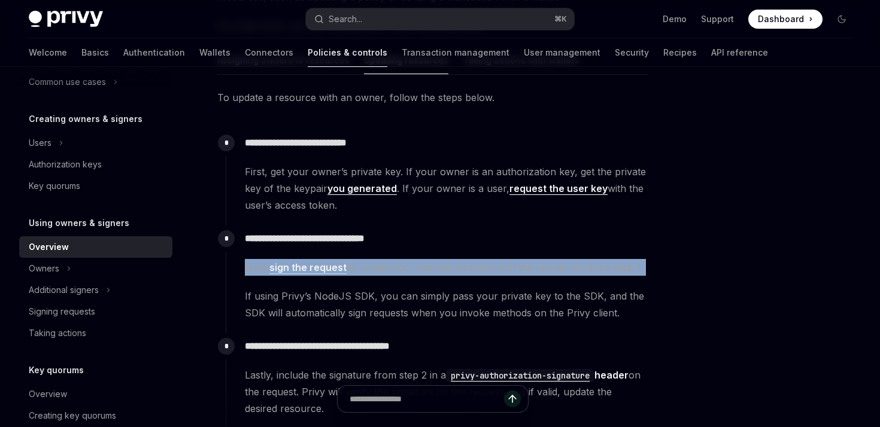
scroll to position [184, 0]
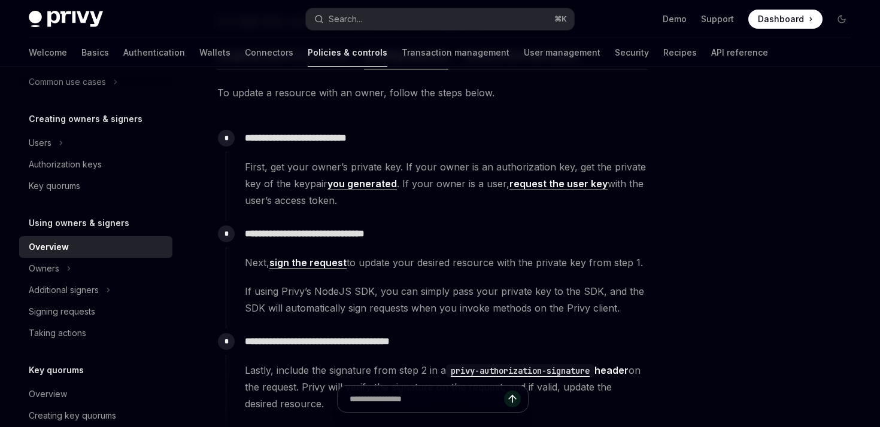
click at [403, 293] on span "If using Privy’s NodeJS SDK, you can simply pass your private key to the SDK, a…" at bounding box center [446, 300] width 402 height 34
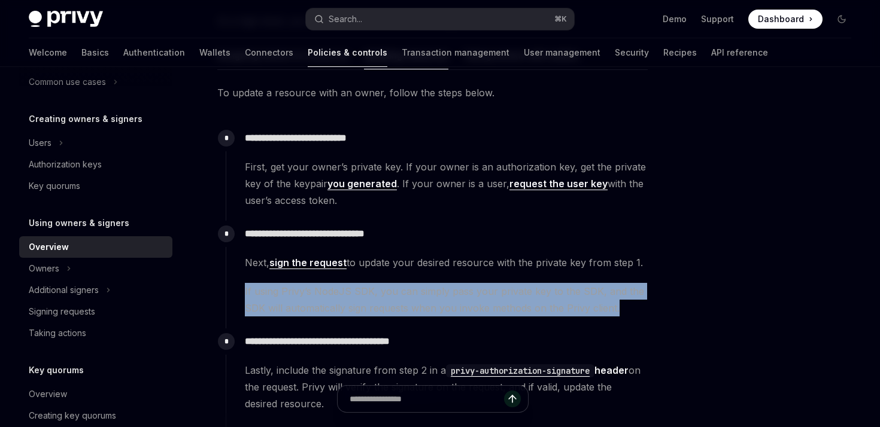
click at [403, 293] on span "If using Privy’s NodeJS SDK, you can simply pass your private key to the SDK, a…" at bounding box center [446, 300] width 402 height 34
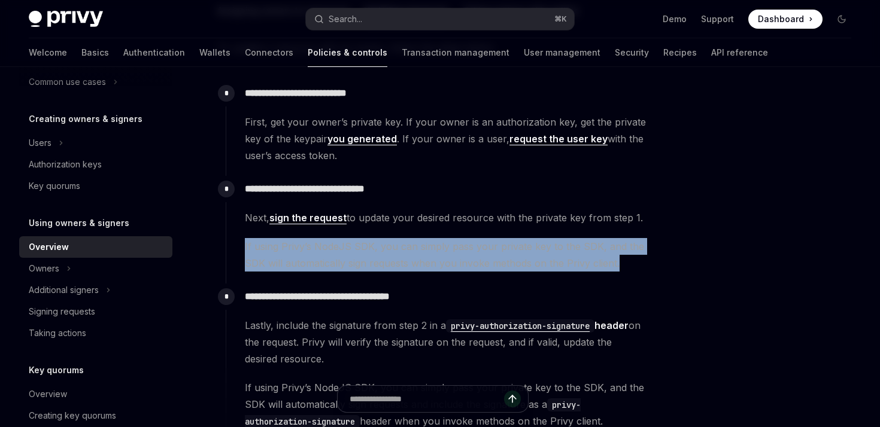
scroll to position [232, 0]
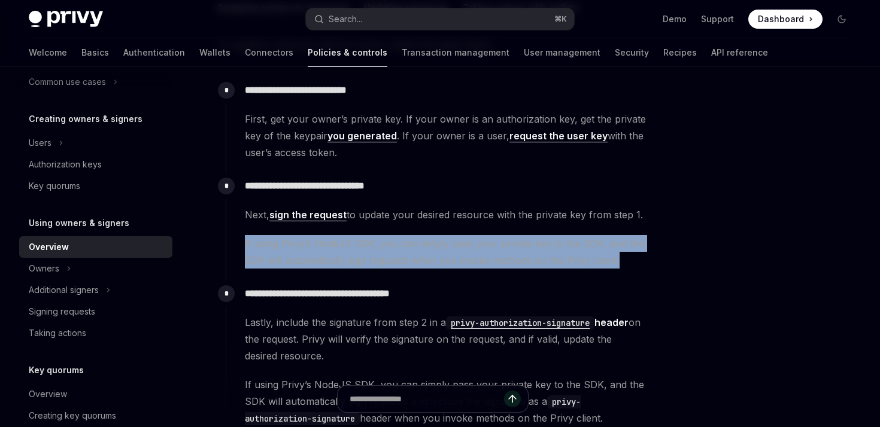
click at [404, 241] on span "If using Privy’s NodeJS SDK, you can simply pass your private key to the SDK, a…" at bounding box center [446, 252] width 402 height 34
drag, startPoint x: 404, startPoint y: 241, endPoint x: 402, endPoint y: 271, distance: 30.0
click at [402, 271] on div "**********" at bounding box center [437, 227] width 422 height 108
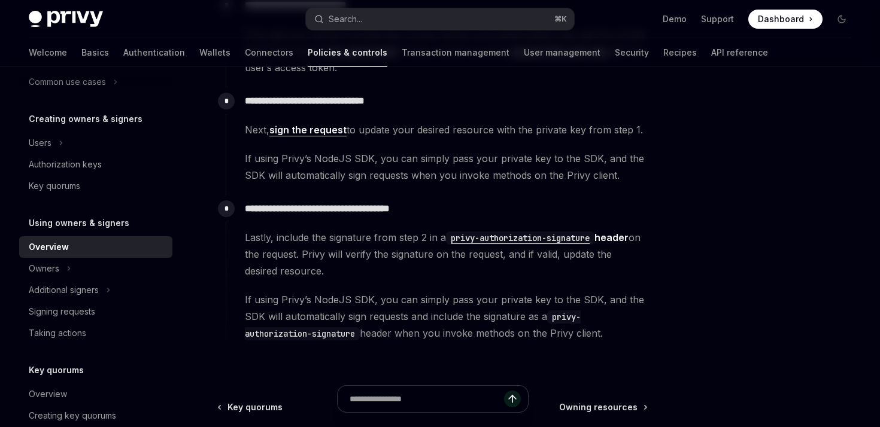
scroll to position [325, 0]
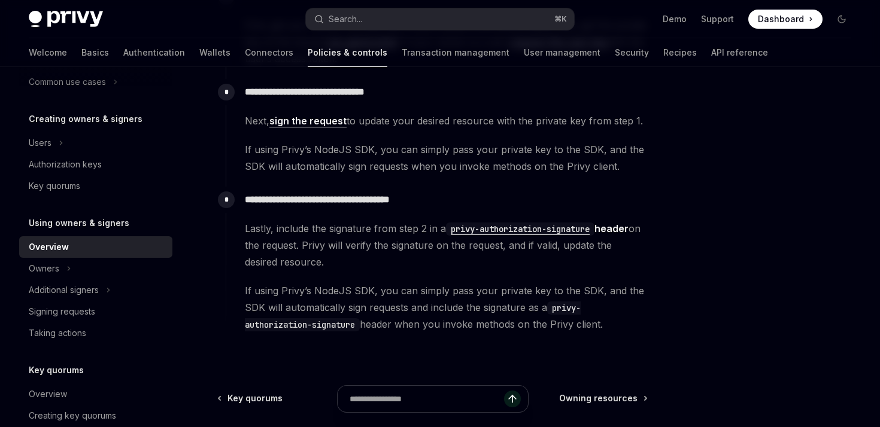
click at [414, 229] on span "Lastly, include the signature from step 2 in a privy-authorization-signature he…" at bounding box center [446, 245] width 402 height 50
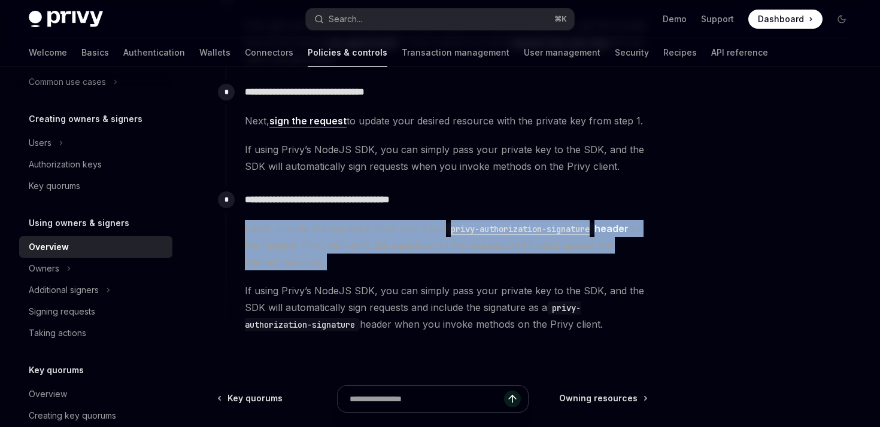
click at [414, 229] on span "Lastly, include the signature from step 2 in a privy-authorization-signature he…" at bounding box center [446, 245] width 402 height 50
click at [419, 246] on span "Lastly, include the signature from step 2 in a privy-authorization-signature he…" at bounding box center [446, 245] width 402 height 50
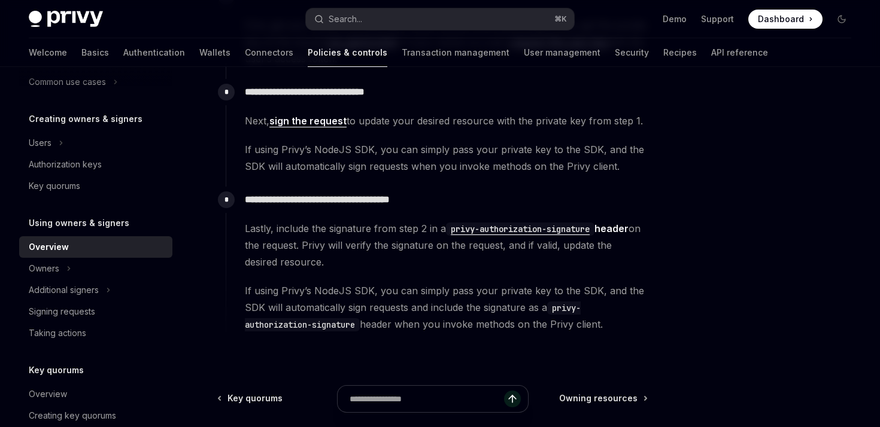
click at [410, 233] on span "Lastly, include the signature from step 2 in a privy-authorization-signature he…" at bounding box center [446, 245] width 402 height 50
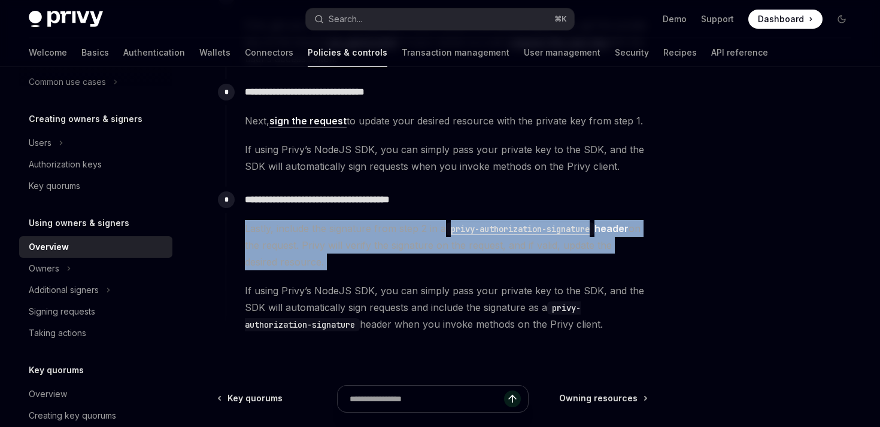
click at [410, 233] on span "Lastly, include the signature from step 2 in a privy-authorization-signature he…" at bounding box center [446, 245] width 402 height 50
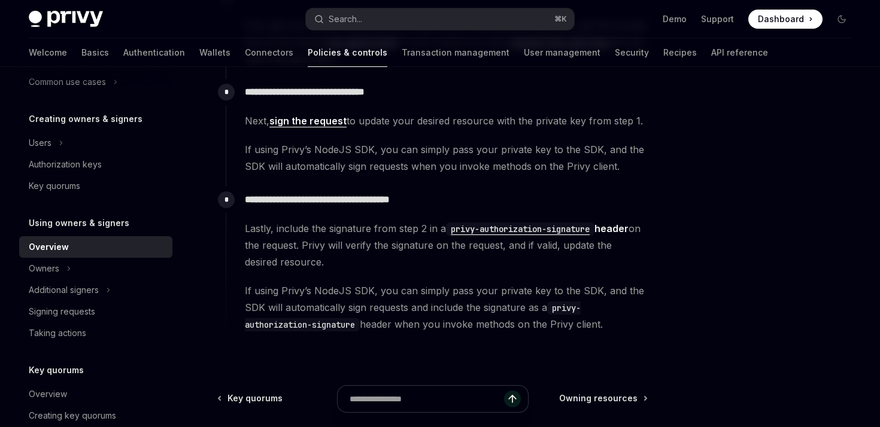
click at [410, 233] on span "Lastly, include the signature from step 2 in a privy-authorization-signature he…" at bounding box center [446, 245] width 402 height 50
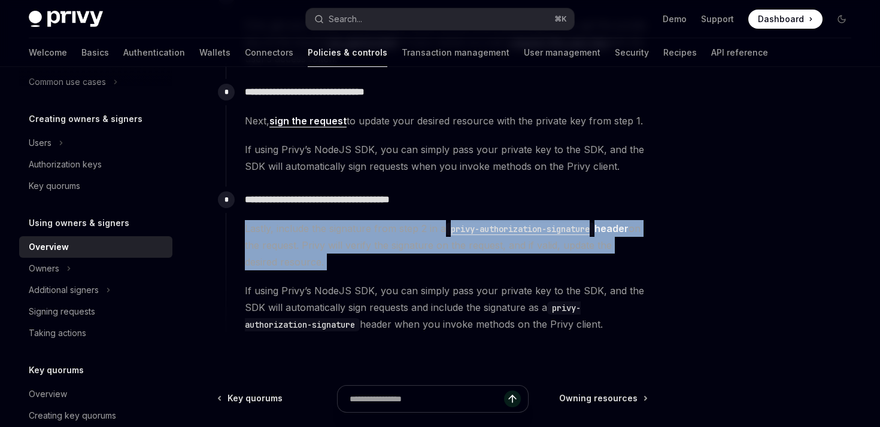
click at [410, 233] on span "Lastly, include the signature from step 2 in a privy-authorization-signature he…" at bounding box center [446, 245] width 402 height 50
click at [381, 244] on span "Lastly, include the signature from step 2 in a privy-authorization-signature he…" at bounding box center [446, 245] width 402 height 50
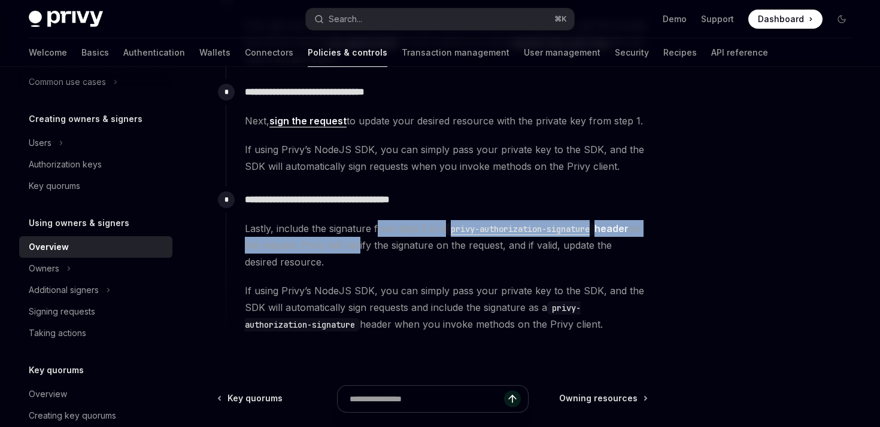
drag, startPoint x: 376, startPoint y: 235, endPoint x: 369, endPoint y: 251, distance: 18.0
click at [369, 251] on span "Lastly, include the signature from step 2 in a privy-authorization-signature he…" at bounding box center [446, 245] width 402 height 50
drag, startPoint x: 302, startPoint y: 224, endPoint x: 304, endPoint y: 247, distance: 22.9
click at [304, 247] on span "Lastly, include the signature from step 2 in a privy-authorization-signature he…" at bounding box center [446, 245] width 402 height 50
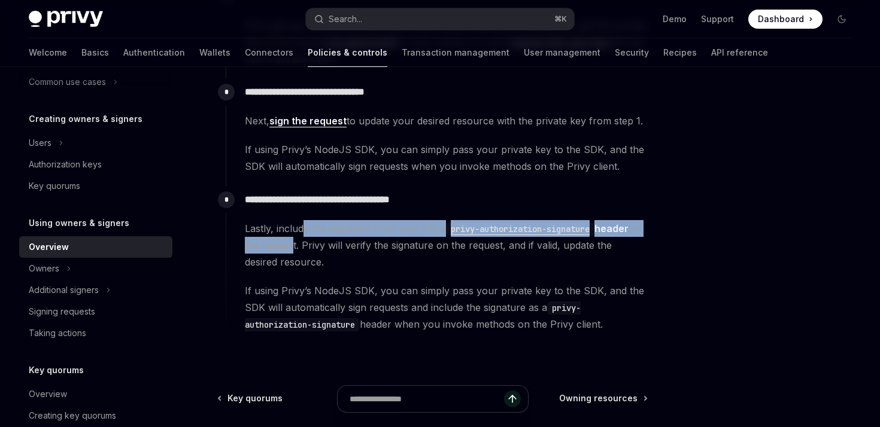
click at [304, 247] on span "Lastly, include the signature from step 2 in a privy-authorization-signature he…" at bounding box center [446, 245] width 402 height 50
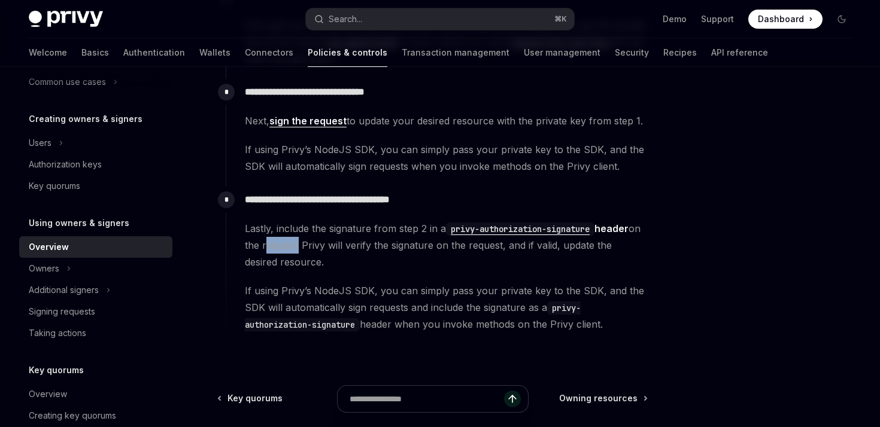
click at [304, 247] on span "Lastly, include the signature from step 2 in a privy-authorization-signature he…" at bounding box center [446, 245] width 402 height 50
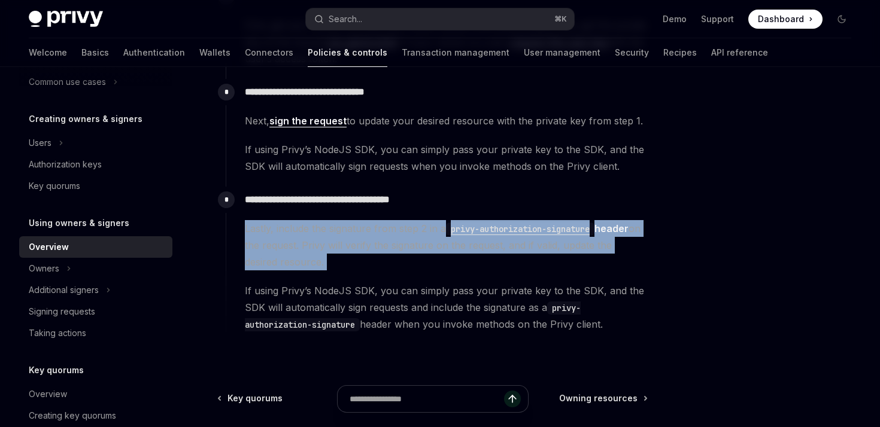
click at [304, 247] on span "Lastly, include the signature from step 2 in a privy-authorization-signature he…" at bounding box center [446, 245] width 402 height 50
drag, startPoint x: 287, startPoint y: 213, endPoint x: 285, endPoint y: 280, distance: 67.0
click at [285, 280] on div "**********" at bounding box center [437, 260] width 422 height 146
click at [285, 280] on div "Lastly, include the signature from step 2 in a privy-authorization-signature he…" at bounding box center [446, 276] width 402 height 112
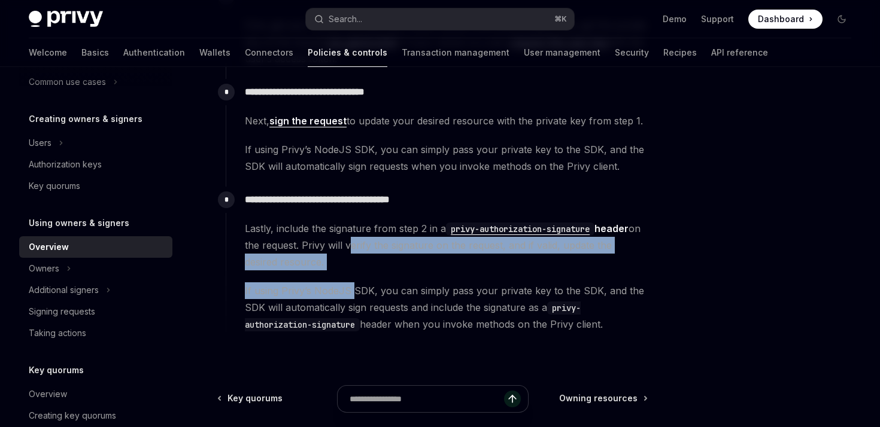
drag, startPoint x: 360, startPoint y: 241, endPoint x: 352, endPoint y: 298, distance: 58.0
click at [352, 298] on div "Lastly, include the signature from step 2 in a privy-authorization-signature he…" at bounding box center [446, 276] width 402 height 112
click at [352, 298] on span "If using [PERSON_NAME]’s NodeJS SDK, you can simply pass your private key to th…" at bounding box center [446, 307] width 402 height 50
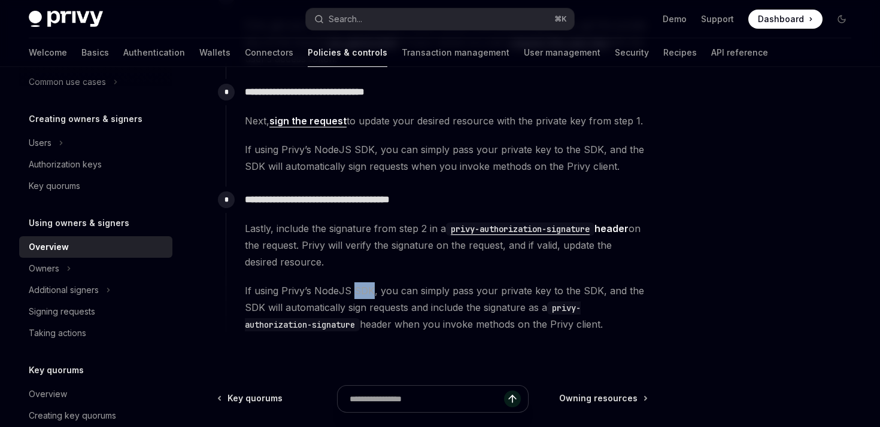
click at [352, 298] on span "If using [PERSON_NAME]’s NodeJS SDK, you can simply pass your private key to th…" at bounding box center [446, 307] width 402 height 50
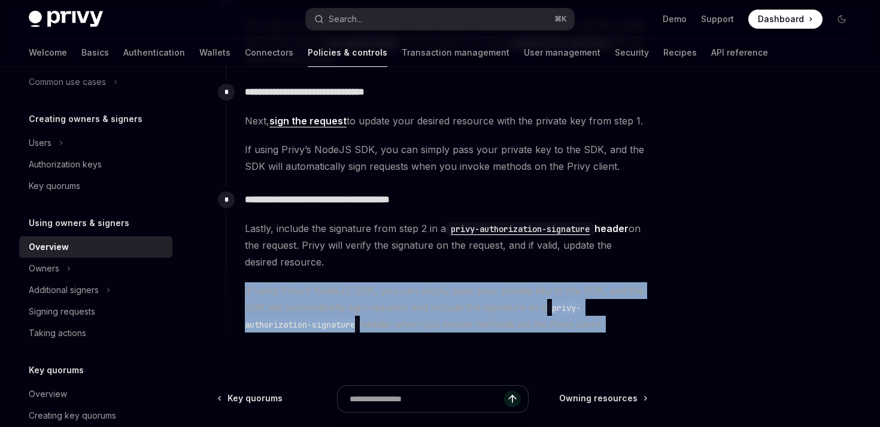
click at [352, 298] on span "If using [PERSON_NAME]’s NodeJS SDK, you can simply pass your private key to th…" at bounding box center [446, 307] width 402 height 50
click at [387, 298] on span "If using [PERSON_NAME]’s NodeJS SDK, you can simply pass your private key to th…" at bounding box center [446, 307] width 402 height 50
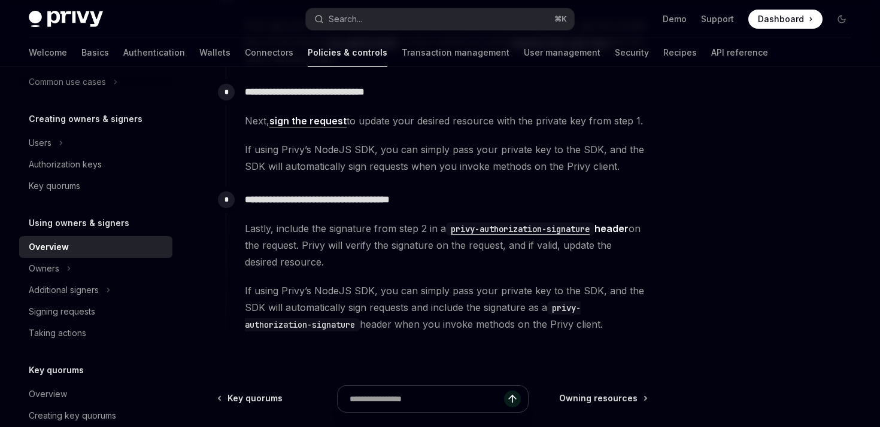
click at [351, 236] on span "Lastly, include the signature from step 2 in a privy-authorization-signature he…" at bounding box center [446, 245] width 402 height 50
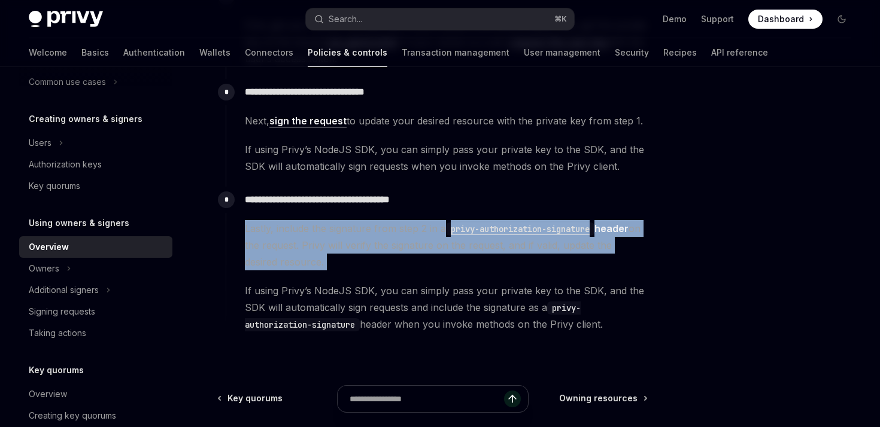
click at [351, 236] on span "Lastly, include the signature from step 2 in a privy-authorization-signature he…" at bounding box center [446, 245] width 402 height 50
click at [360, 244] on span "Lastly, include the signature from step 2 in a privy-authorization-signature he…" at bounding box center [446, 245] width 402 height 50
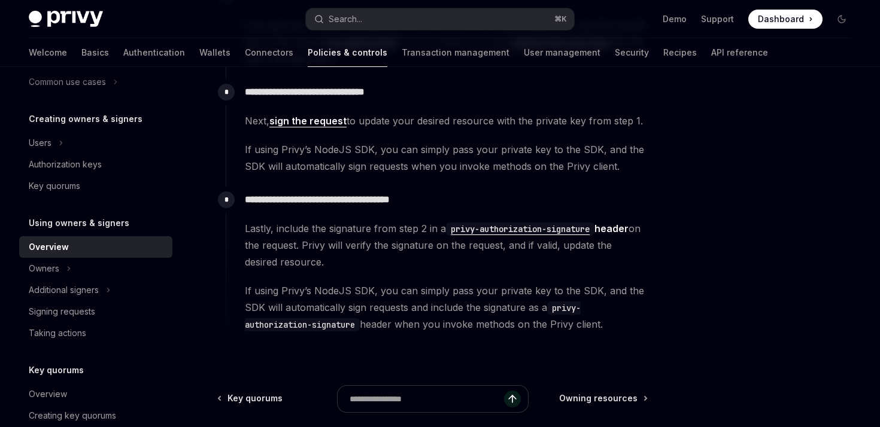
click at [395, 320] on span "If using [PERSON_NAME]’s NodeJS SDK, you can simply pass your private key to th…" at bounding box center [446, 307] width 402 height 50
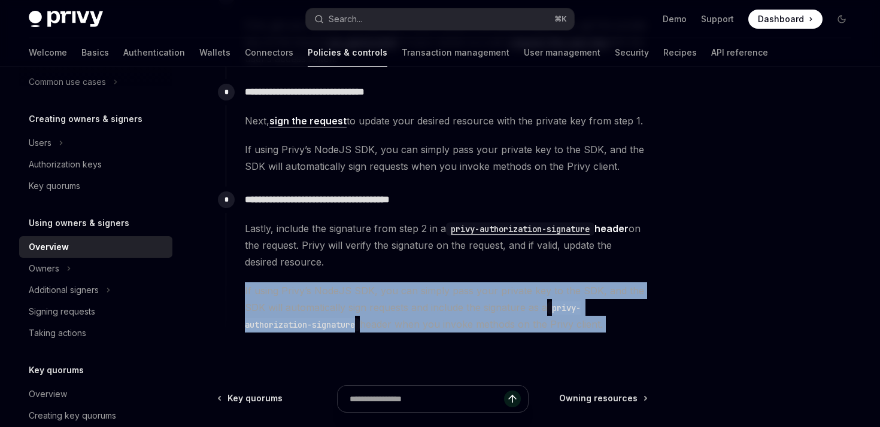
click at [395, 320] on span "If using [PERSON_NAME]’s NodeJS SDK, you can simply pass your private key to th…" at bounding box center [446, 307] width 402 height 50
click at [412, 300] on span "If using [PERSON_NAME]’s NodeJS SDK, you can simply pass your private key to th…" at bounding box center [446, 307] width 402 height 50
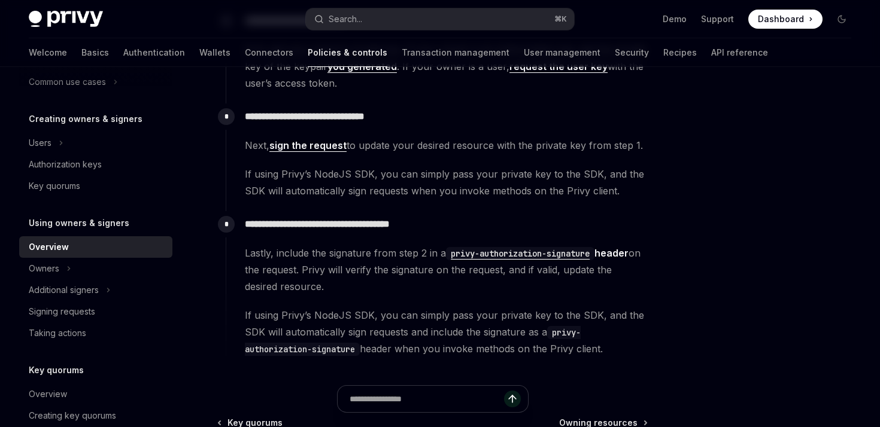
scroll to position [284, 0]
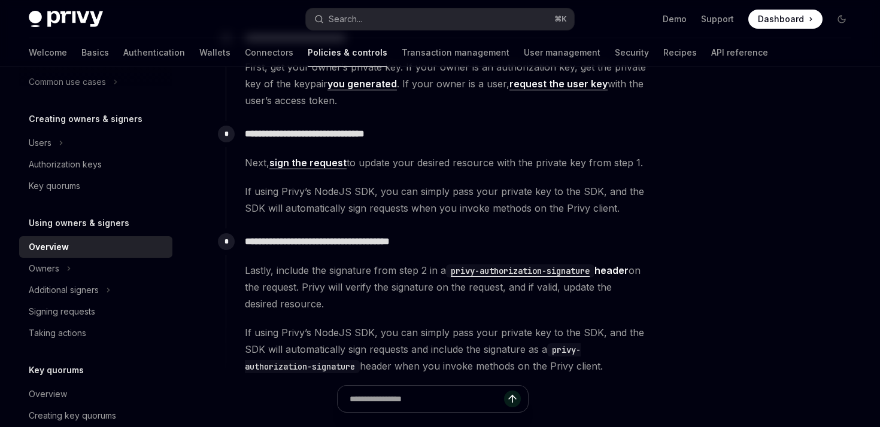
click at [486, 212] on span "If using Privy’s NodeJS SDK, you can simply pass your private key to the SDK, a…" at bounding box center [446, 200] width 402 height 34
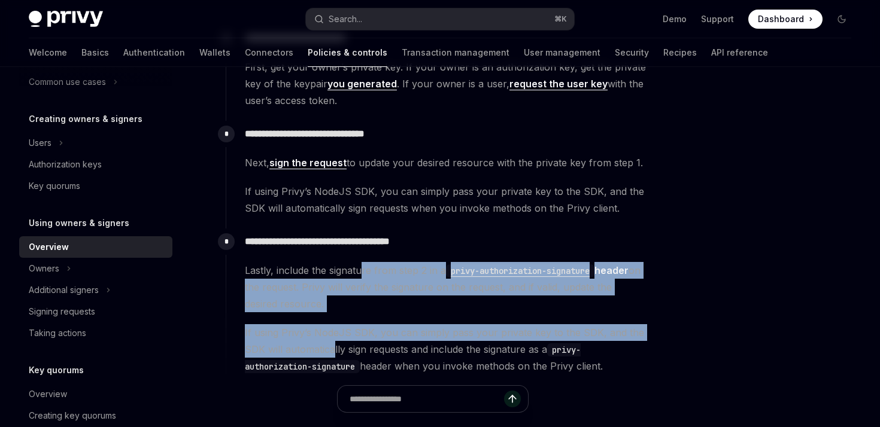
drag, startPoint x: 360, startPoint y: 275, endPoint x: 334, endPoint y: 342, distance: 71.4
click at [334, 342] on div "Lastly, include the signature from step 2 in a privy-authorization-signature he…" at bounding box center [446, 318] width 402 height 112
click at [334, 342] on span "If using [PERSON_NAME]’s NodeJS SDK, you can simply pass your private key to th…" at bounding box center [446, 349] width 402 height 50
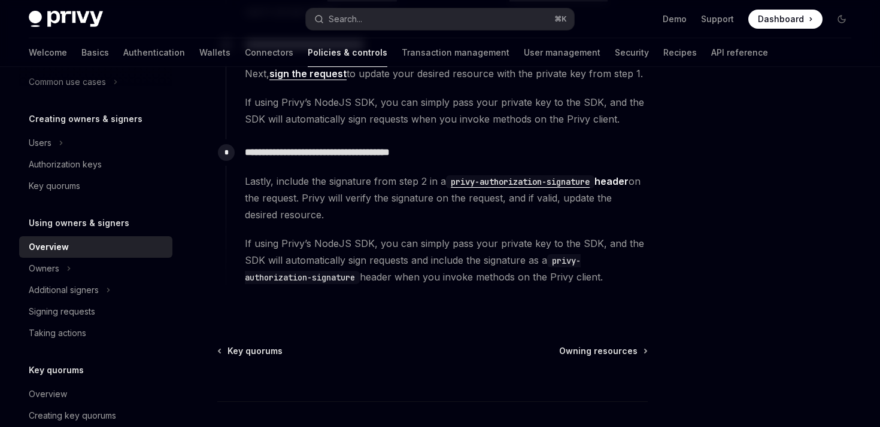
scroll to position [398, 0]
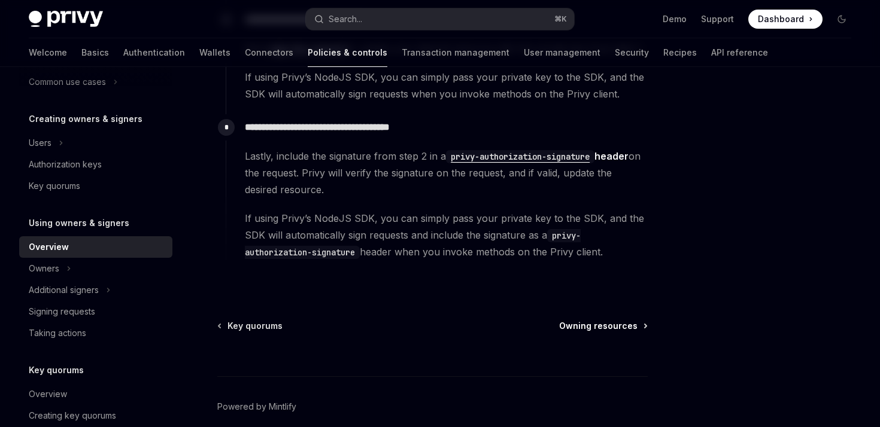
click at [597, 323] on span "Owning resources" at bounding box center [598, 326] width 78 height 12
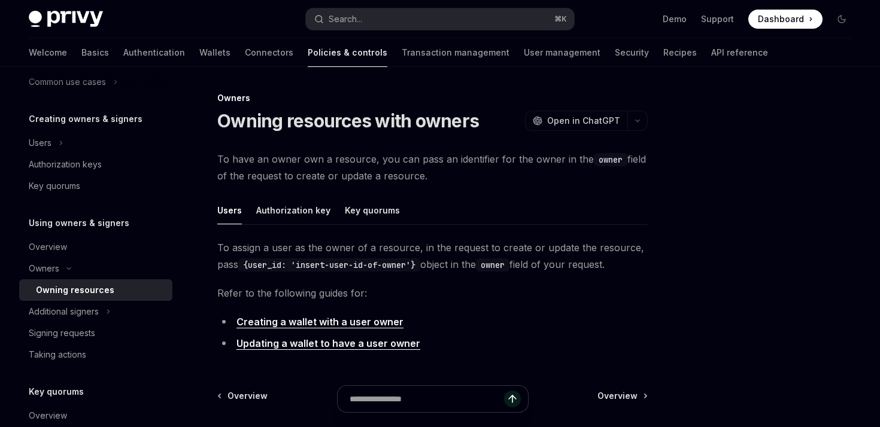
scroll to position [7, 0]
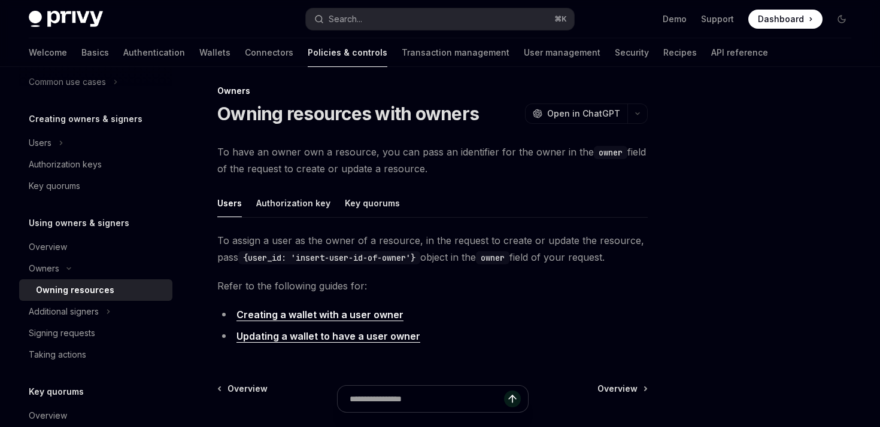
click at [247, 384] on div at bounding box center [432, 405] width 430 height 44
click at [246, 390] on div at bounding box center [432, 405] width 430 height 44
click at [242, 391] on div at bounding box center [432, 405] width 430 height 44
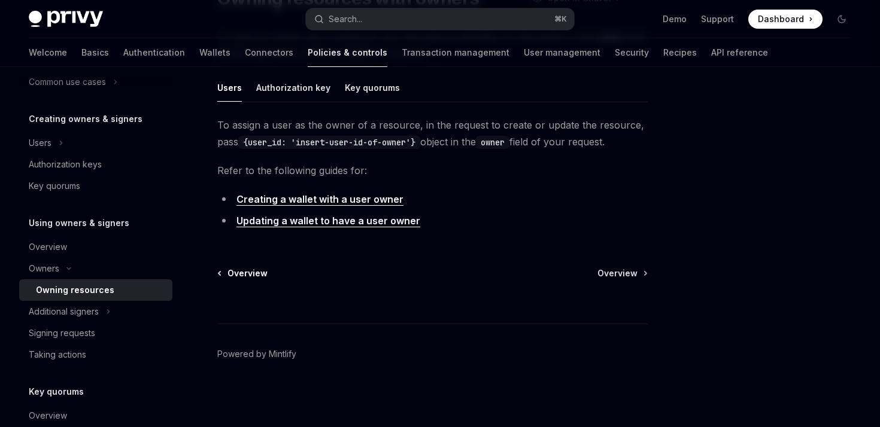
click at [248, 273] on span "Overview" at bounding box center [247, 273] width 40 height 12
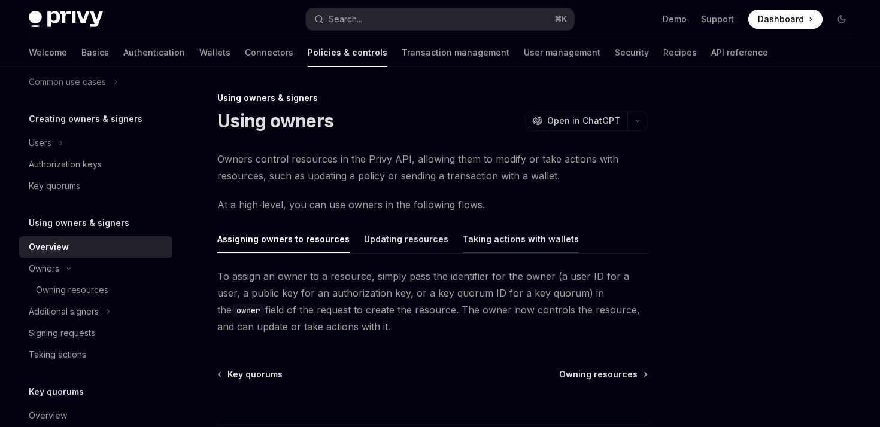
click at [500, 238] on div "Taking actions with wallets" at bounding box center [521, 239] width 116 height 28
type textarea "*"
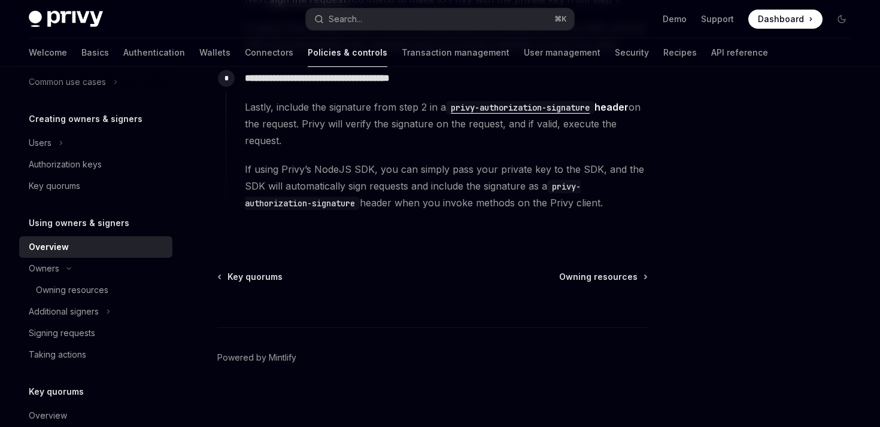
scroll to position [467, 0]
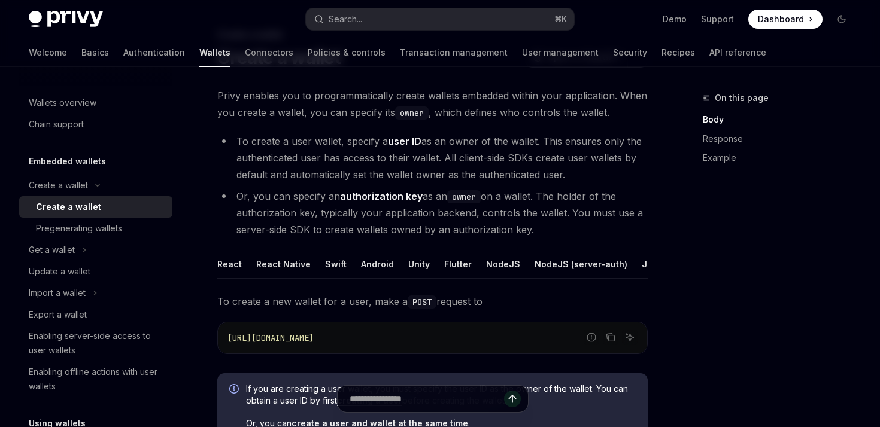
scroll to position [64, 0]
click at [267, 150] on li "To create a user wallet, specify a user ID as an owner of the wallet. This ensu…" at bounding box center [432, 157] width 430 height 50
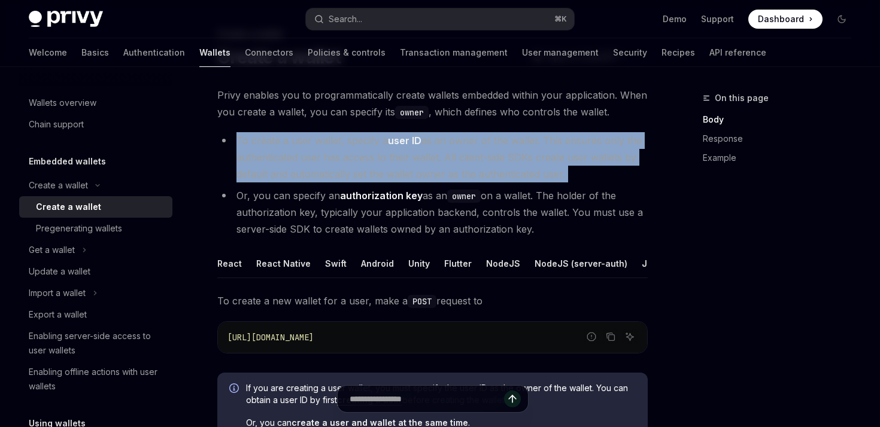
click at [267, 150] on li "To create a user wallet, specify a user ID as an owner of the wallet. This ensu…" at bounding box center [432, 157] width 430 height 50
click at [308, 155] on li "To create a user wallet, specify a user ID as an owner of the wallet. This ensu…" at bounding box center [432, 157] width 430 height 50
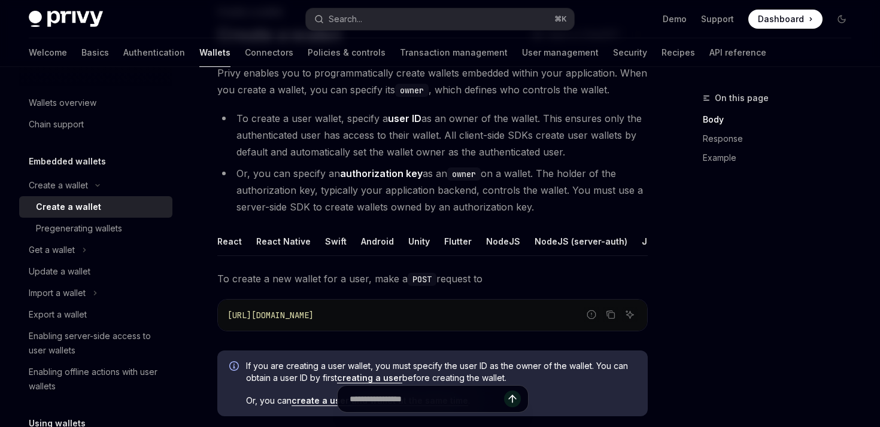
scroll to position [87, 0]
click at [308, 180] on li "Or, you can specify an authorization key as an owner on a wallet. The holder of…" at bounding box center [432, 189] width 430 height 50
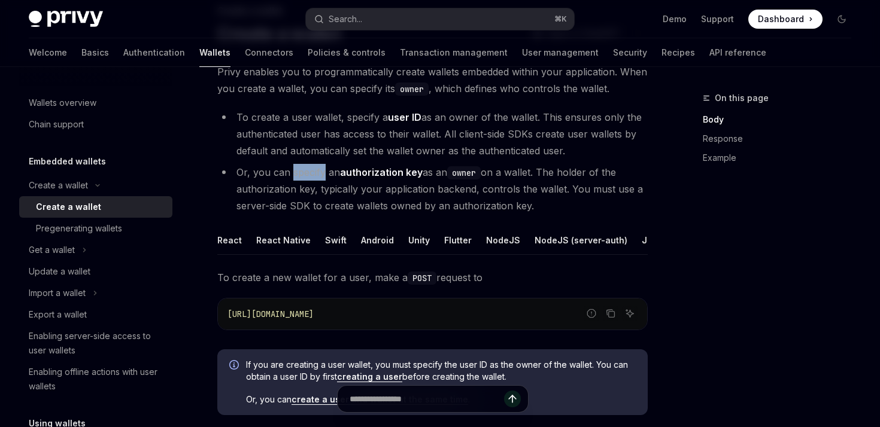
click at [308, 180] on li "Or, you can specify an authorization key as an owner on a wallet. The holder of…" at bounding box center [432, 189] width 430 height 50
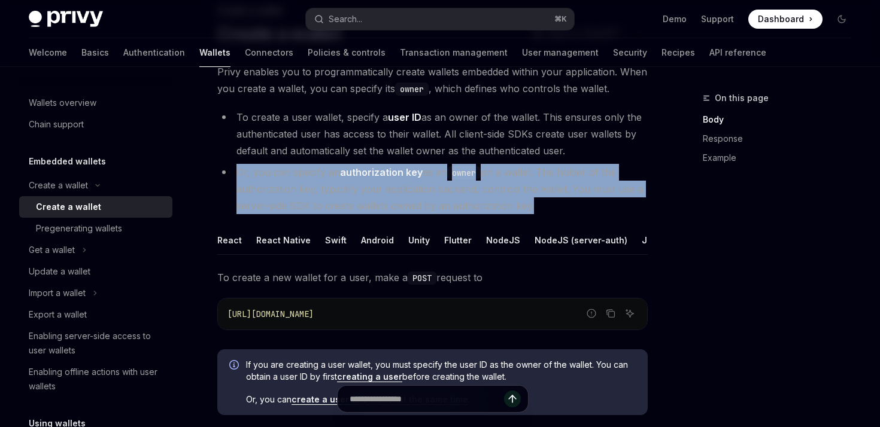
click at [308, 180] on li "Or, you can specify an authorization key as an owner on a wallet. The holder of…" at bounding box center [432, 189] width 430 height 50
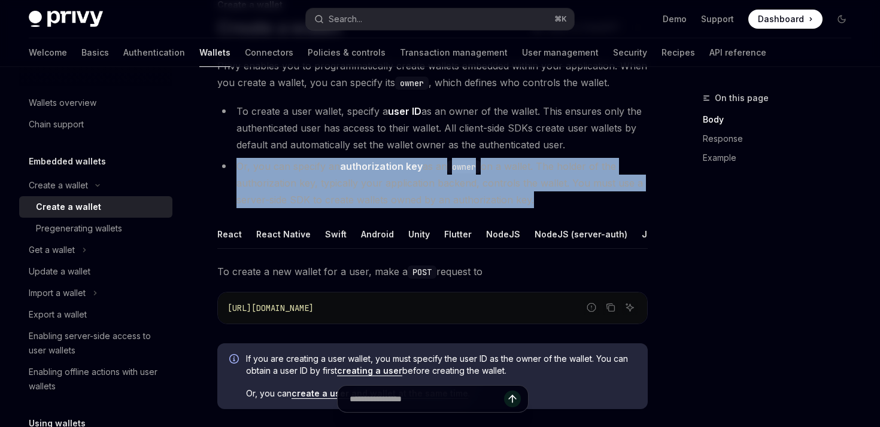
click at [308, 180] on li "Or, you can specify an authorization key as an owner on a wallet. The holder of…" at bounding box center [432, 183] width 430 height 50
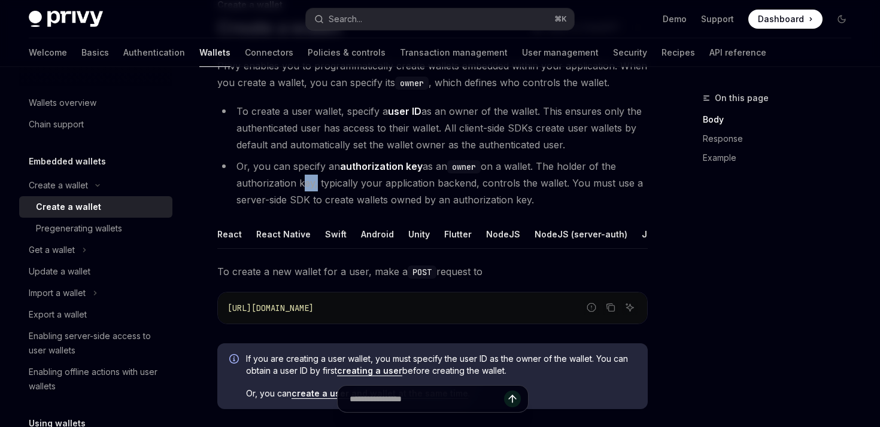
click at [308, 180] on li "Or, you can specify an authorization key as an owner on a wallet. The holder of…" at bounding box center [432, 183] width 430 height 50
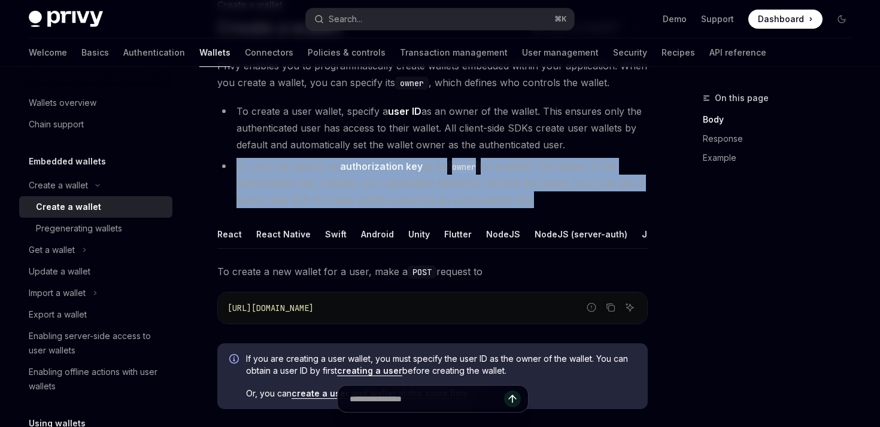
click at [308, 180] on li "Or, you can specify an authorization key as an owner on a wallet. The holder of…" at bounding box center [432, 183] width 430 height 50
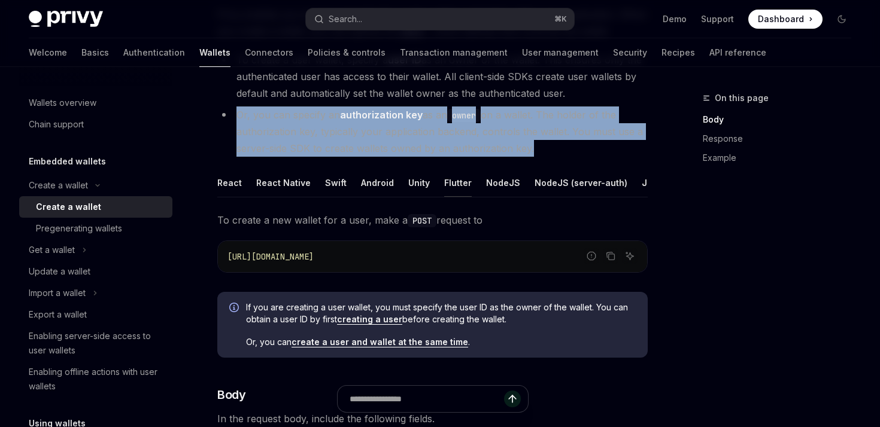
scroll to position [142, 0]
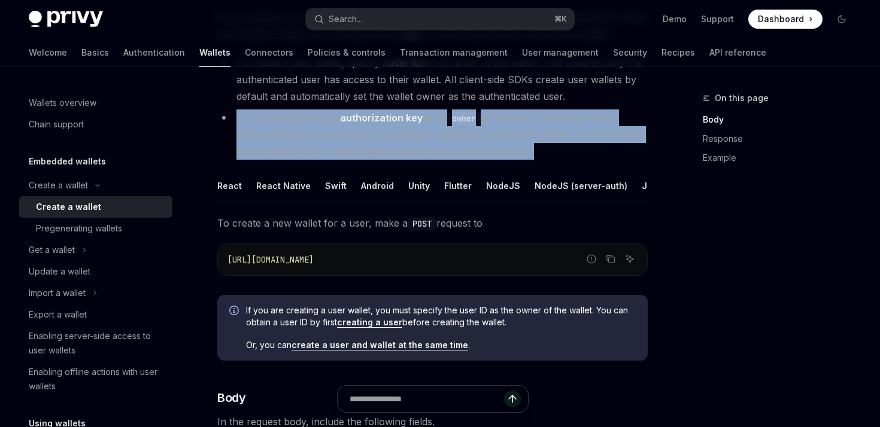
click at [449, 145] on li "Or, you can specify an authorization key as an owner on a wallet. The holder of…" at bounding box center [432, 134] width 430 height 50
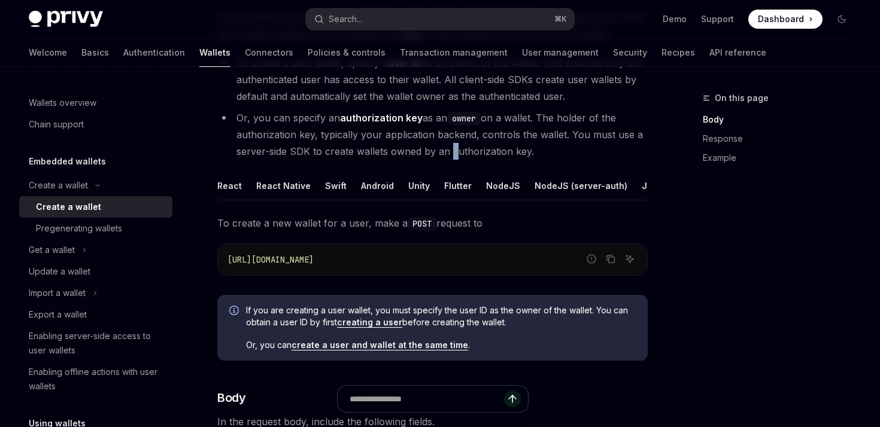
click at [449, 145] on li "Or, you can specify an authorization key as an owner on a wallet. The holder of…" at bounding box center [432, 134] width 430 height 50
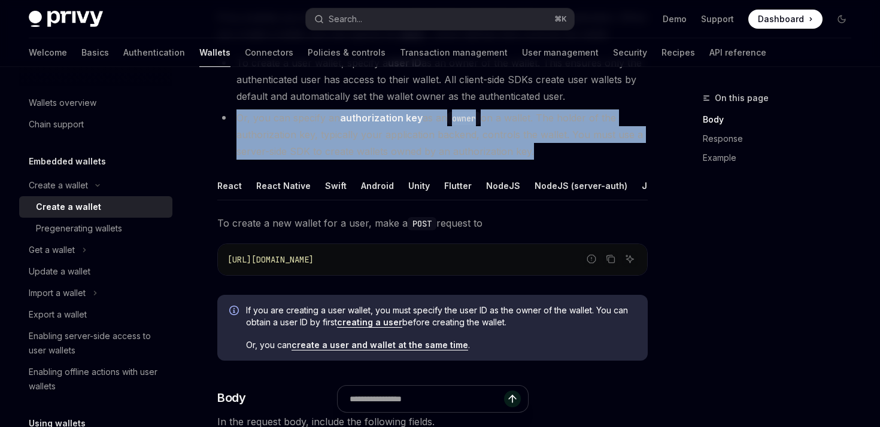
click at [449, 145] on li "Or, you can specify an authorization key as an owner on a wallet. The holder of…" at bounding box center [432, 134] width 430 height 50
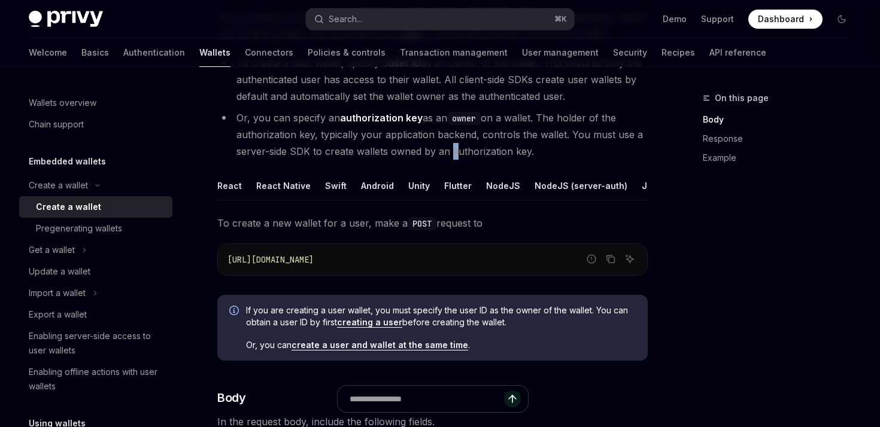
click at [449, 145] on li "Or, you can specify an authorization key as an owner on a wallet. The holder of…" at bounding box center [432, 134] width 430 height 50
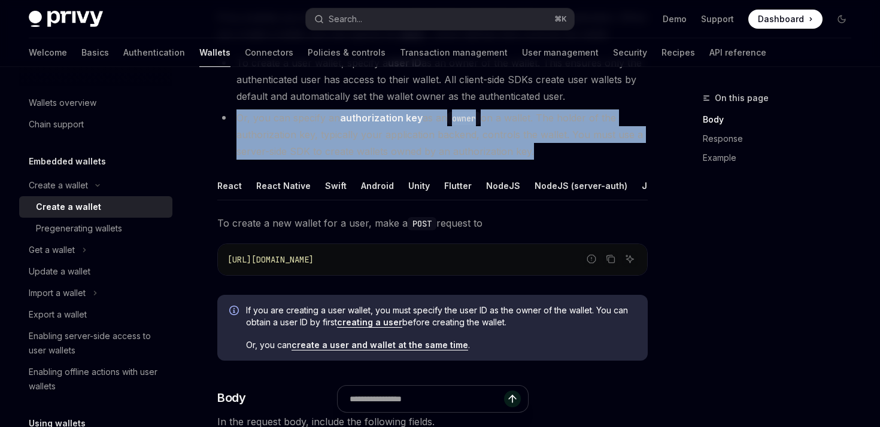
click at [449, 145] on li "Or, you can specify an authorization key as an owner on a wallet. The holder of…" at bounding box center [432, 134] width 430 height 50
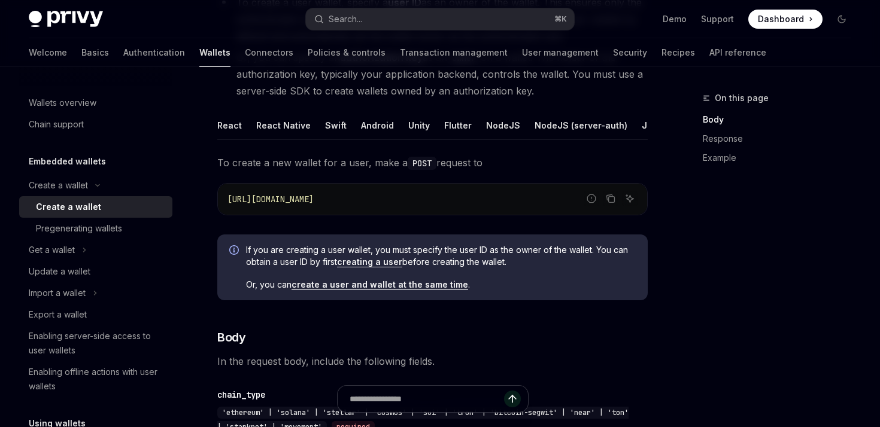
scroll to position [205, 0]
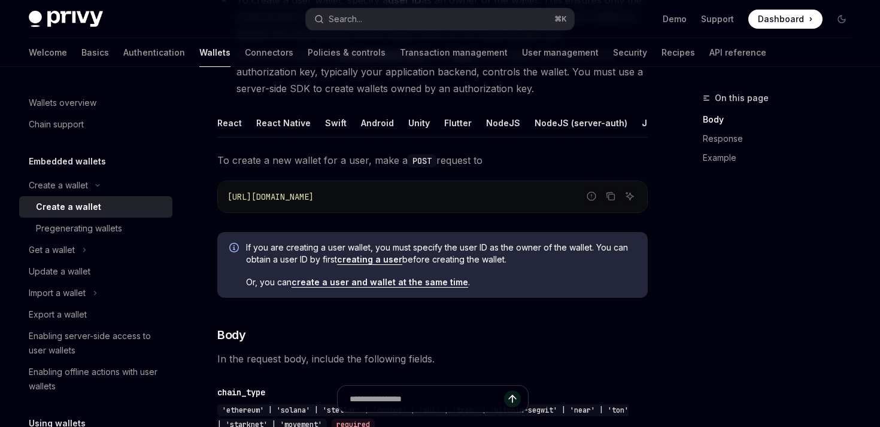
click at [385, 201] on code "https://api.privy.io/v1/wallets" at bounding box center [432, 197] width 410 height 14
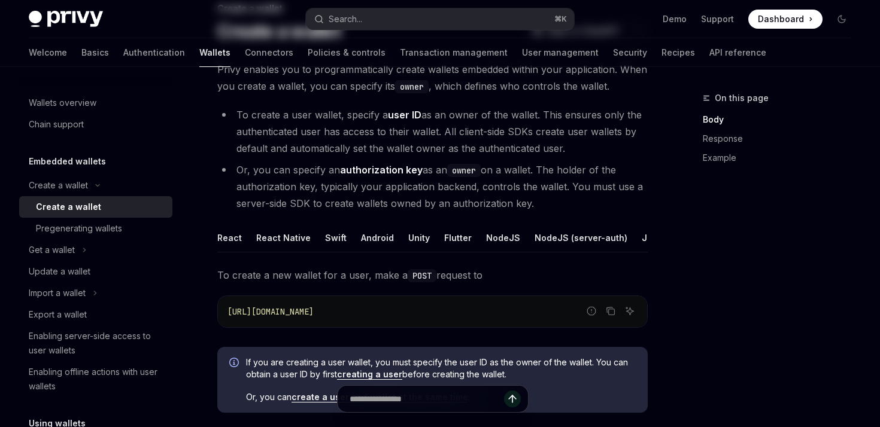
scroll to position [0, 0]
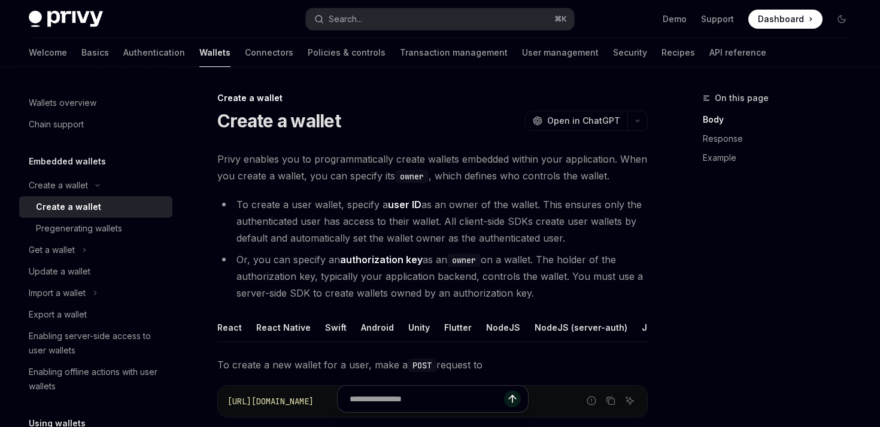
click at [301, 207] on li "To create a user wallet, specify a user ID as an owner of the wallet. This ensu…" at bounding box center [432, 221] width 430 height 50
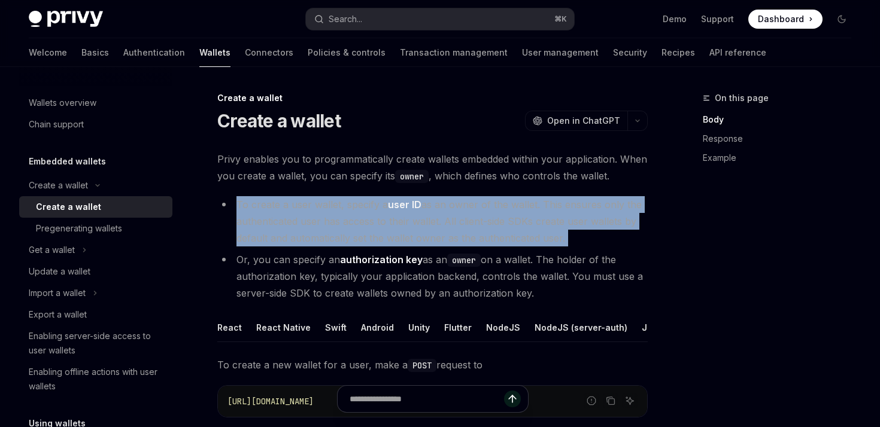
click at [301, 207] on li "To create a user wallet, specify a user ID as an owner of the wallet. This ensu…" at bounding box center [432, 221] width 430 height 50
click at [309, 233] on li "To create a user wallet, specify a user ID as an owner of the wallet. This ensu…" at bounding box center [432, 221] width 430 height 50
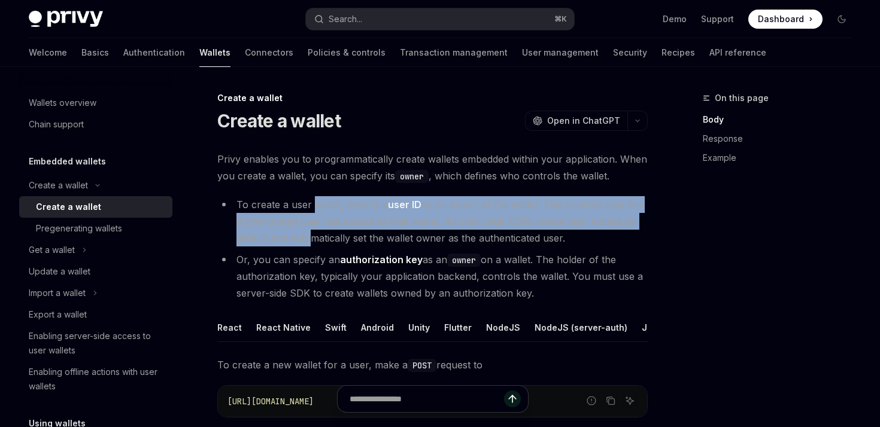
drag, startPoint x: 314, startPoint y: 208, endPoint x: 305, endPoint y: 233, distance: 27.5
click at [305, 233] on li "To create a user wallet, specify a user ID as an owner of the wallet. This ensu…" at bounding box center [432, 221] width 430 height 50
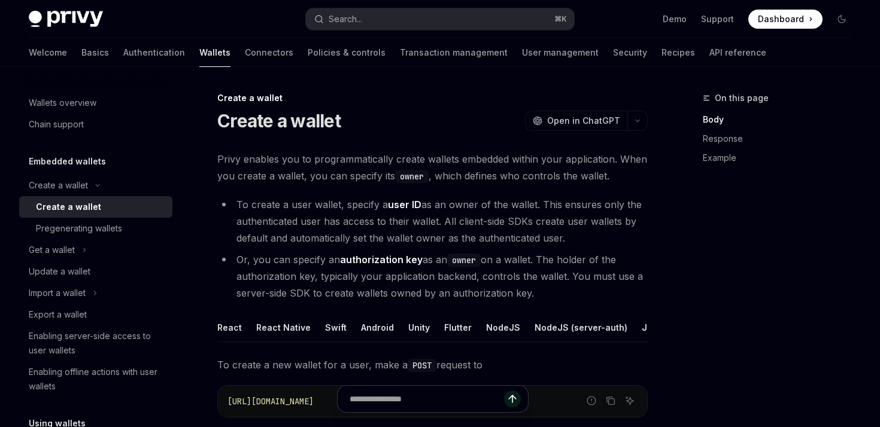
click at [299, 207] on li "To create a user wallet, specify a user ID as an owner of the wallet. This ensu…" at bounding box center [432, 221] width 430 height 50
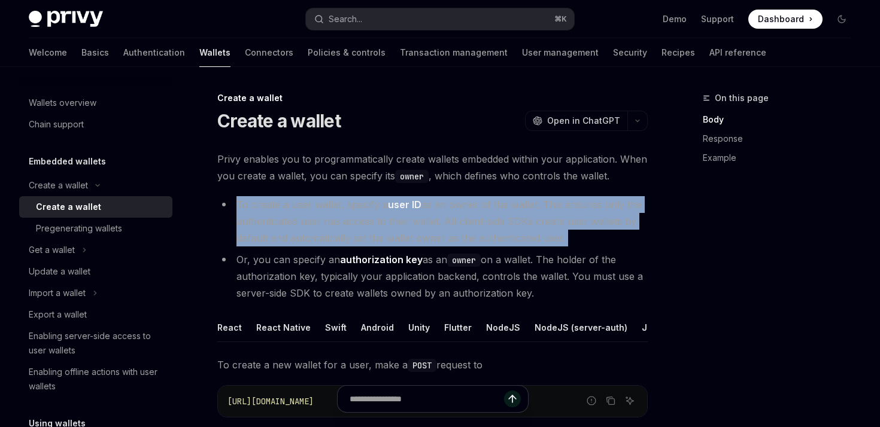
click at [299, 207] on li "To create a user wallet, specify a user ID as an owner of the wallet. This ensu…" at bounding box center [432, 221] width 430 height 50
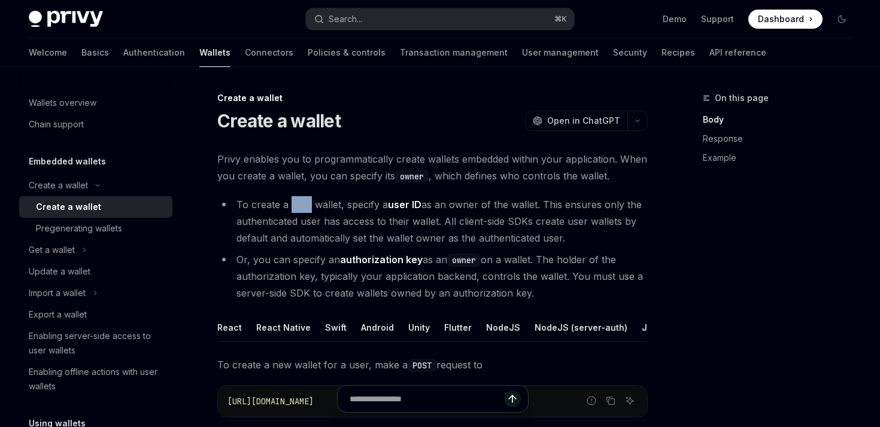
click at [299, 207] on li "To create a user wallet, specify a user ID as an owner of the wallet. This ensu…" at bounding box center [432, 221] width 430 height 50
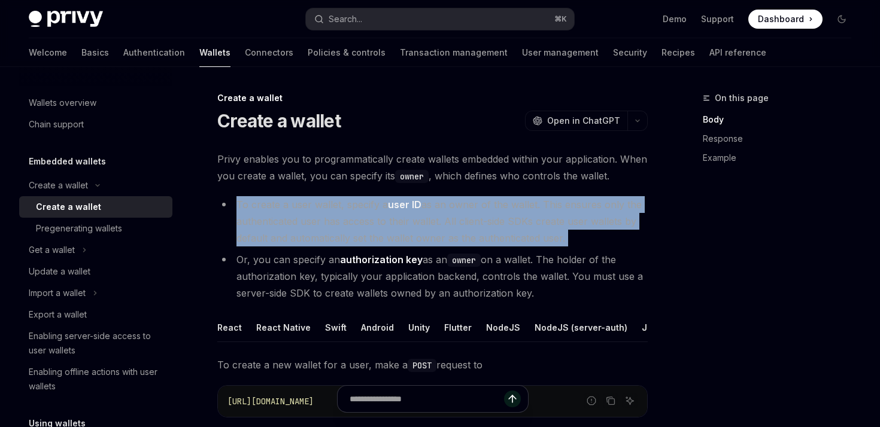
click at [299, 207] on li "To create a user wallet, specify a user ID as an owner of the wallet. This ensu…" at bounding box center [432, 221] width 430 height 50
click at [307, 219] on li "To create a user wallet, specify a user ID as an owner of the wallet. This ensu…" at bounding box center [432, 221] width 430 height 50
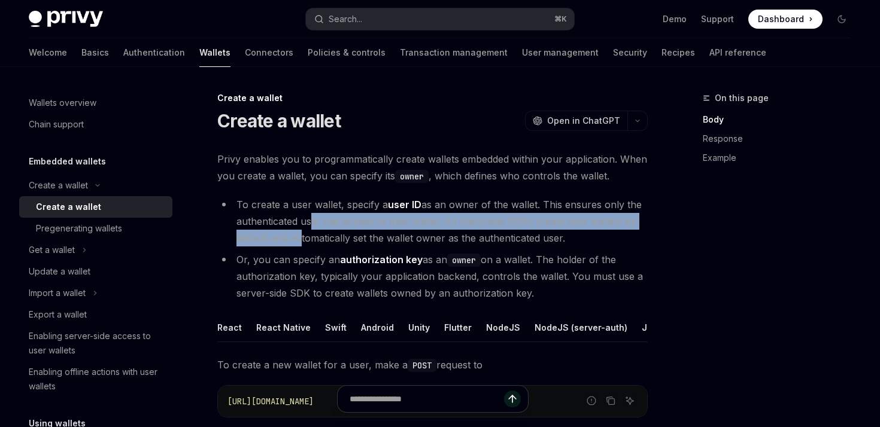
drag, startPoint x: 306, startPoint y: 217, endPoint x: 297, endPoint y: 234, distance: 18.7
click at [297, 234] on li "To create a user wallet, specify a user ID as an owner of the wallet. This ensu…" at bounding box center [432, 221] width 430 height 50
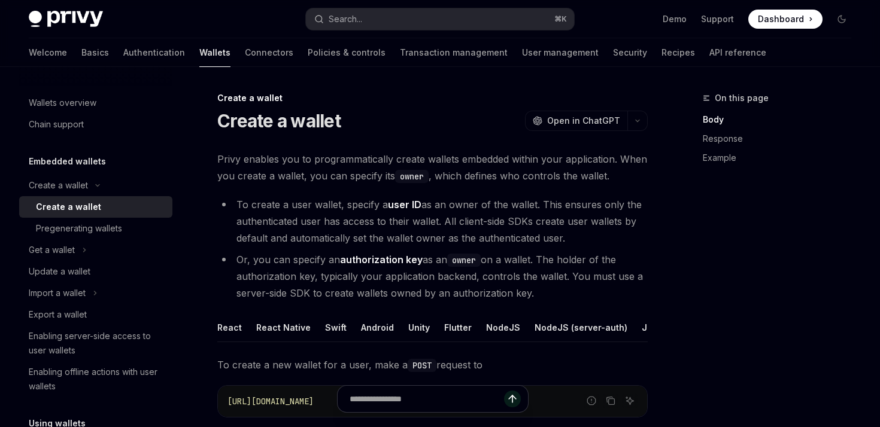
click at [428, 242] on li "To create a user wallet, specify a user ID as an owner of the wallet. This ensu…" at bounding box center [432, 221] width 430 height 50
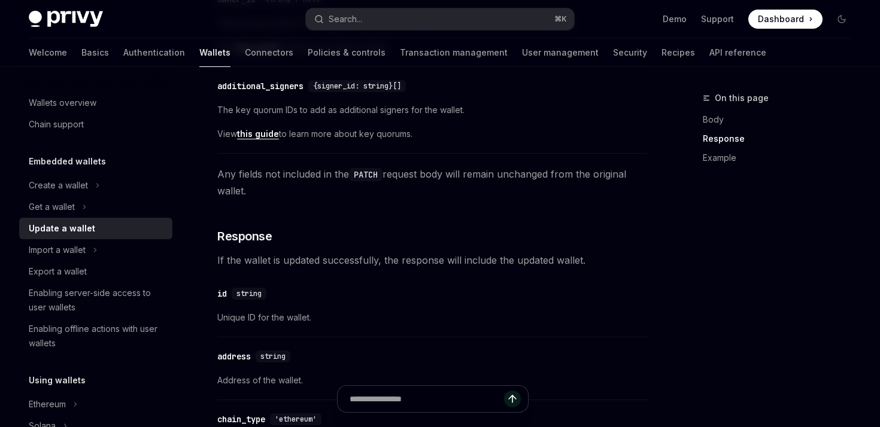
scroll to position [549, 0]
